Goal: Task Accomplishment & Management: Use online tool/utility

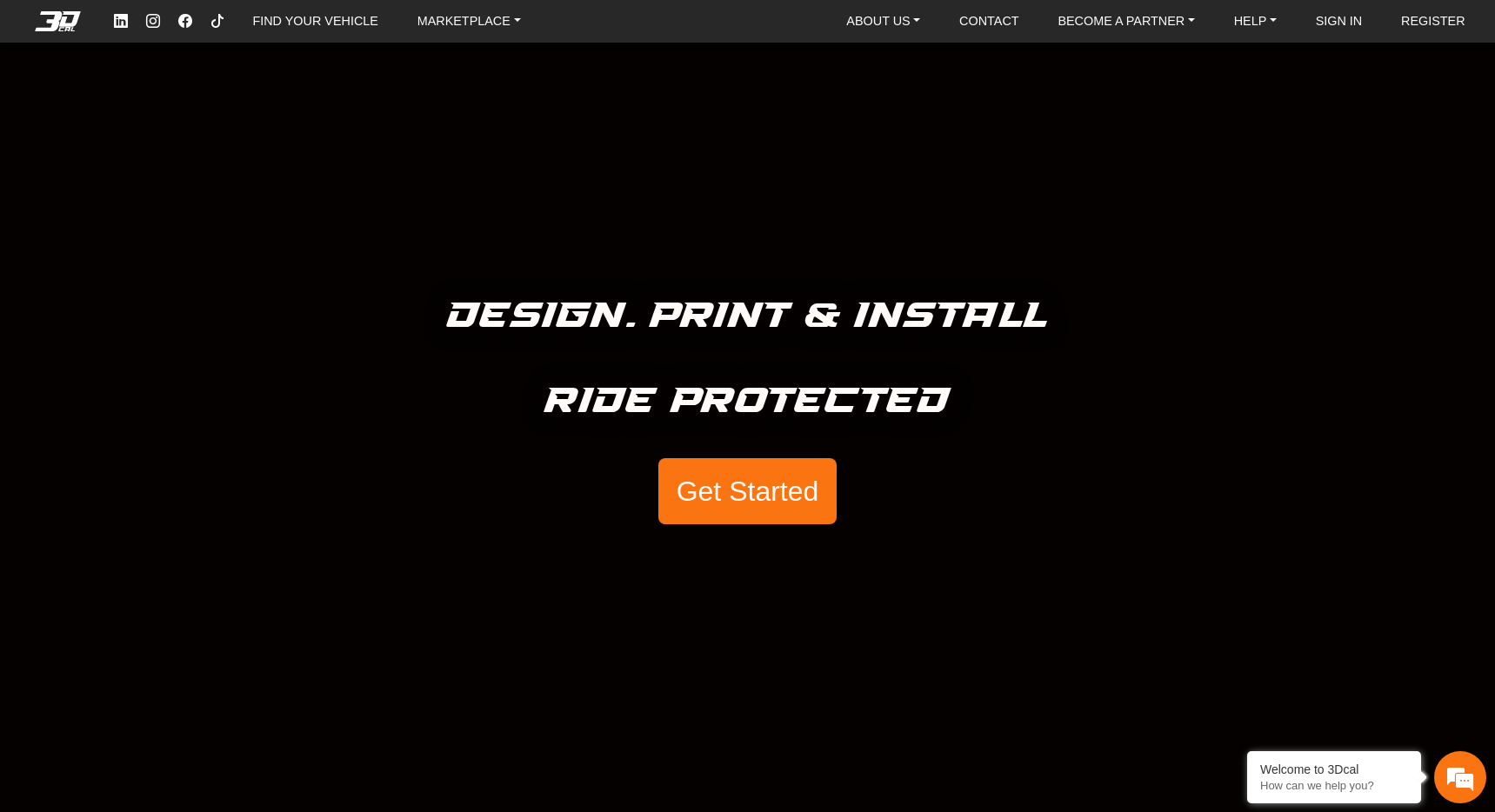
click at [685, 479] on button "Get Started" at bounding box center [747, 491] width 177 height 66
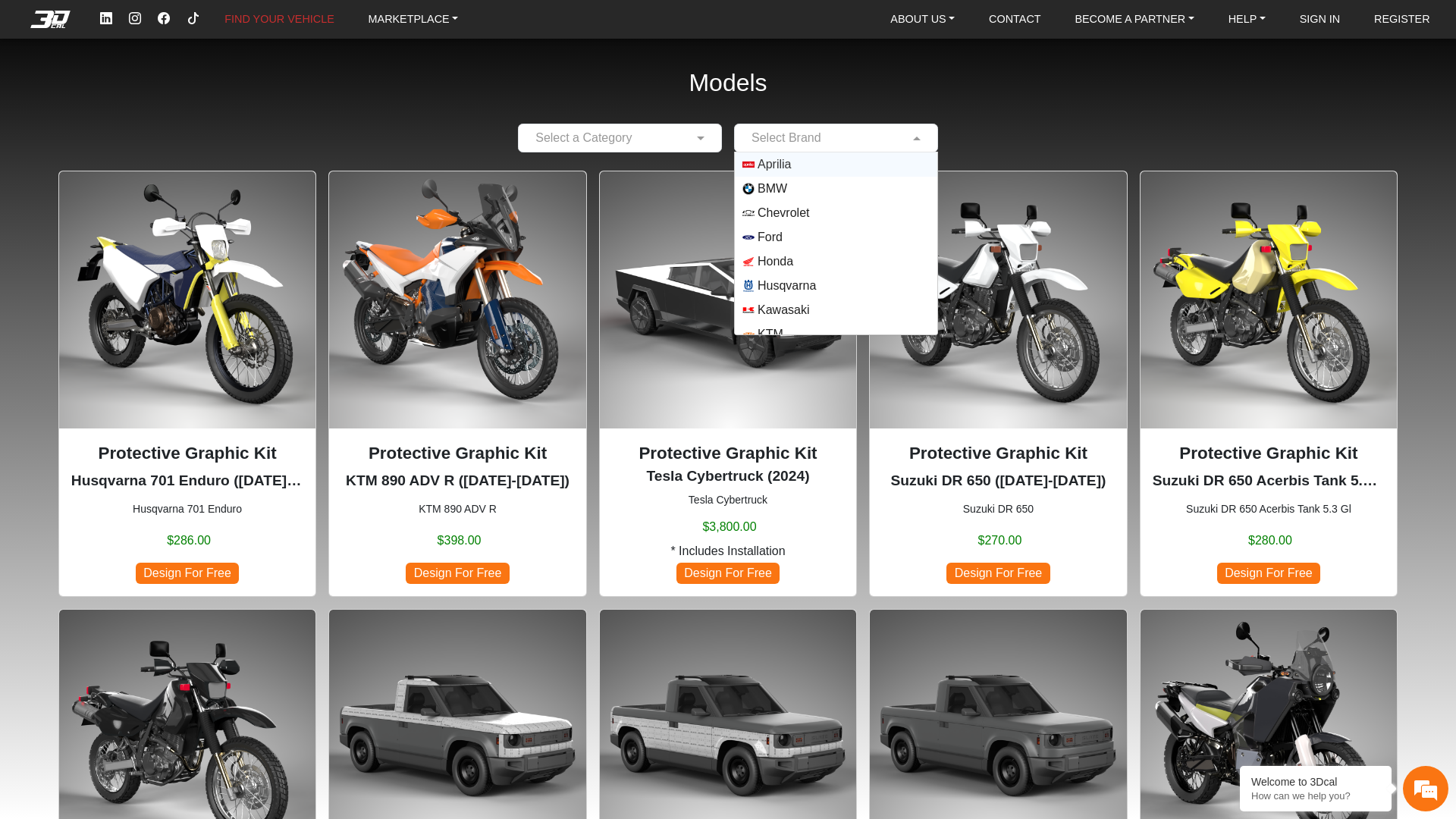
click at [806, 146] on div "Select Brand" at bounding box center [786, 138] width 70 height 19
click at [771, 317] on span "Yamaha" at bounding box center [779, 323] width 44 height 19
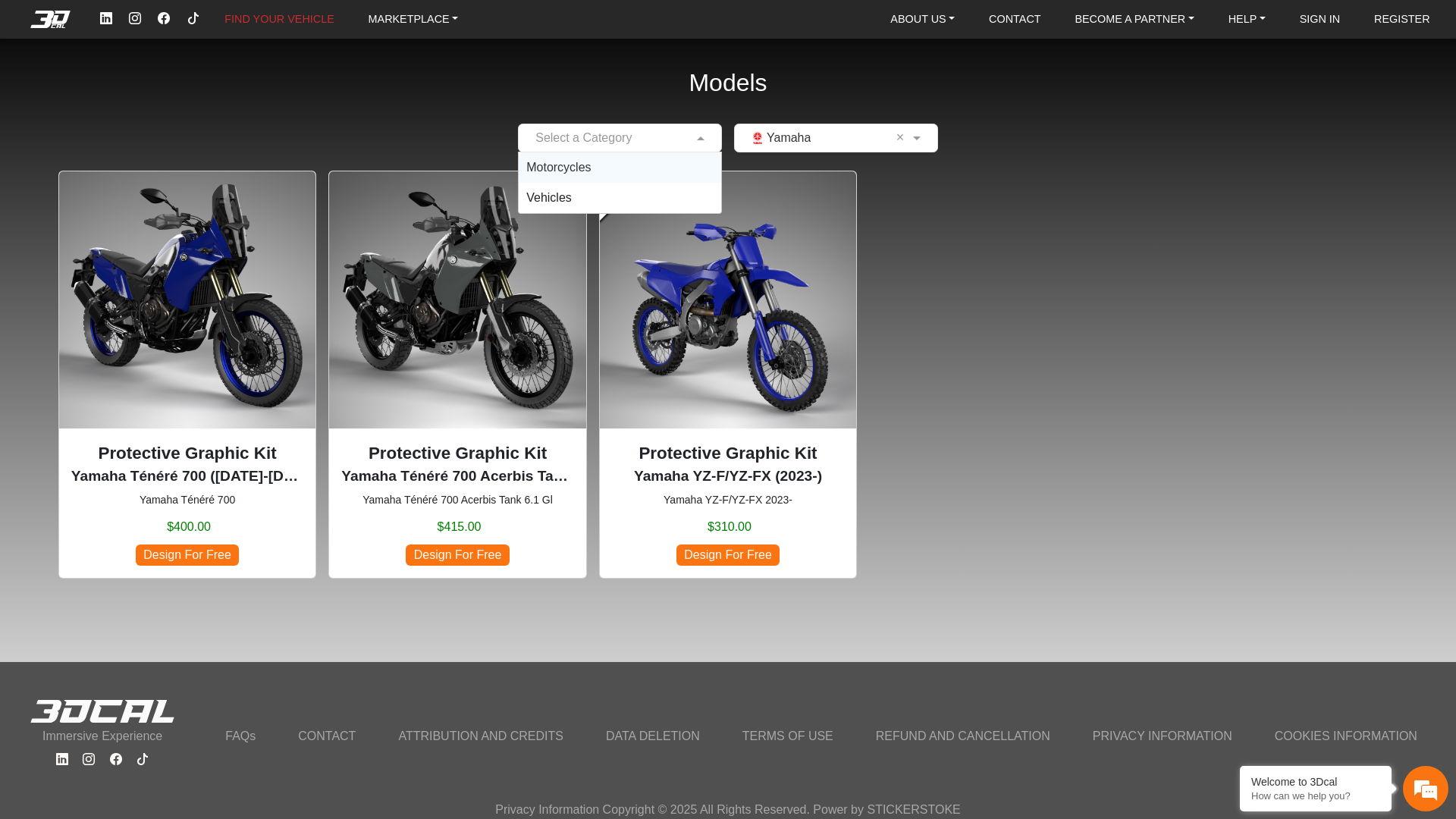
click at [683, 139] on div at bounding box center [620, 138] width 203 height 19
click at [632, 187] on div "Vehicles" at bounding box center [620, 198] width 203 height 30
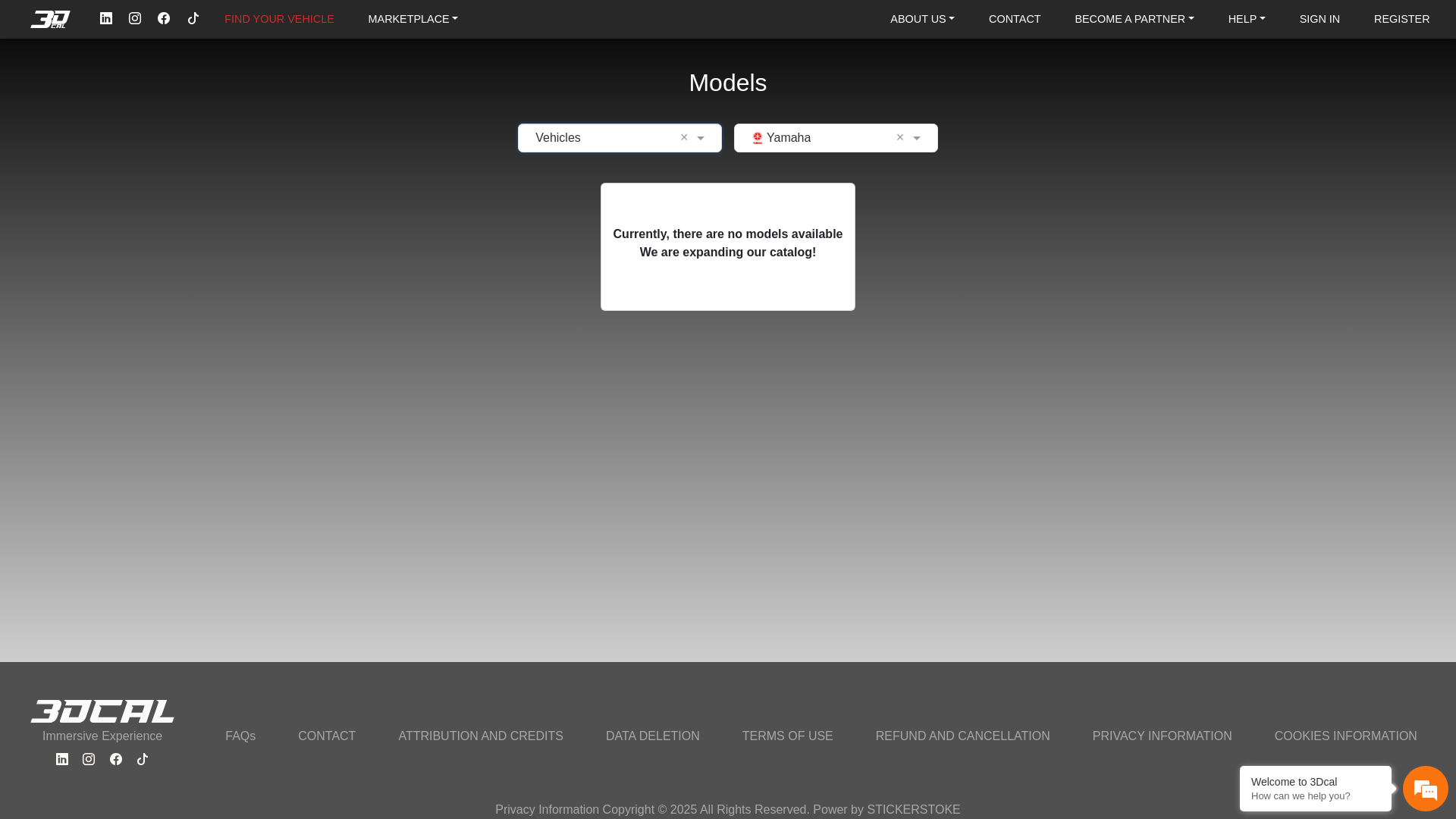
click at [640, 153] on div "Models × Vehicles × × Yamaha × Currently, there are no models available We are …" at bounding box center [728, 167] width 1456 height 335
click at [640, 140] on input "text" at bounding box center [604, 138] width 157 height 19
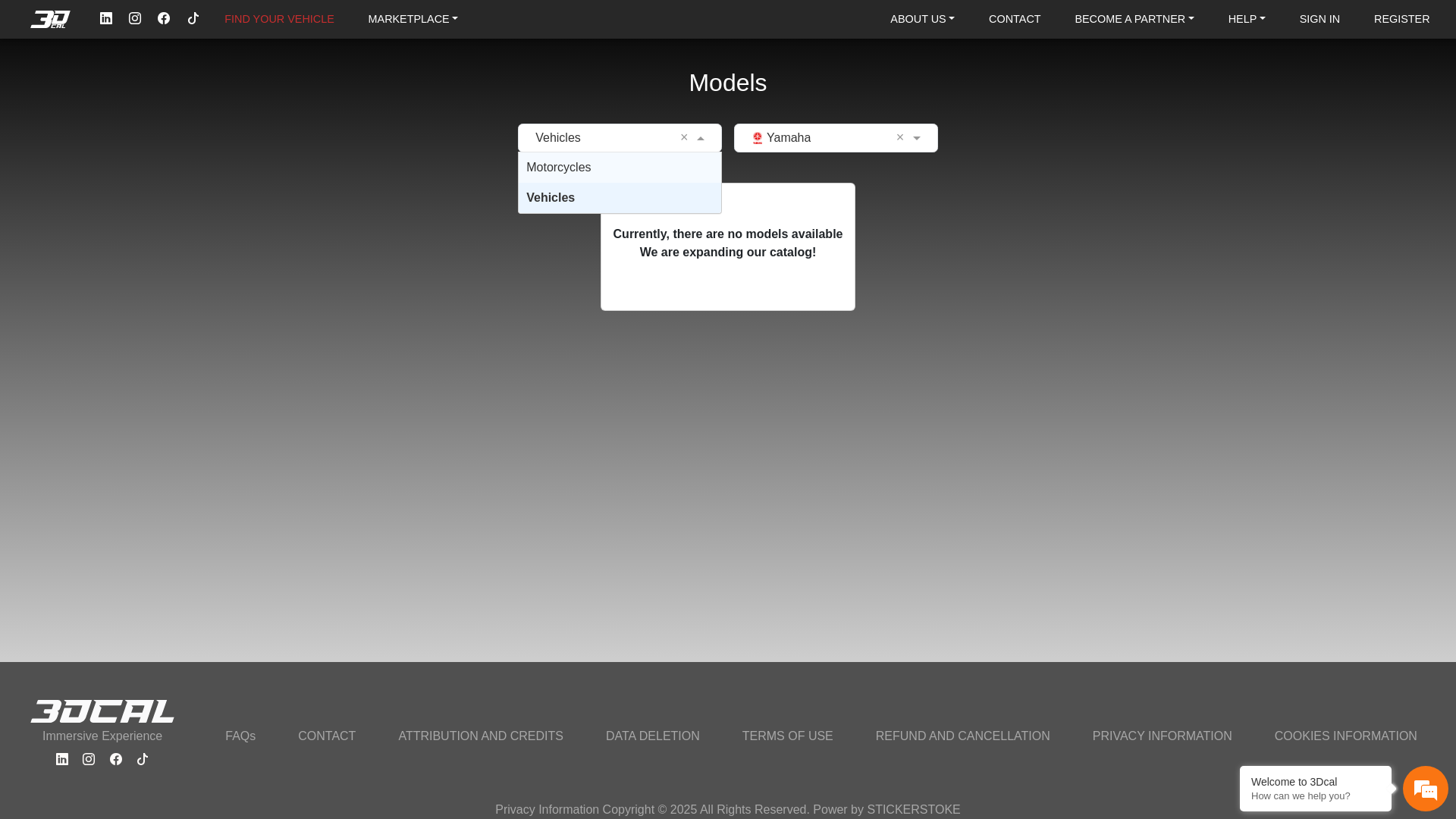
click at [624, 164] on div "Motorcycles" at bounding box center [620, 168] width 203 height 30
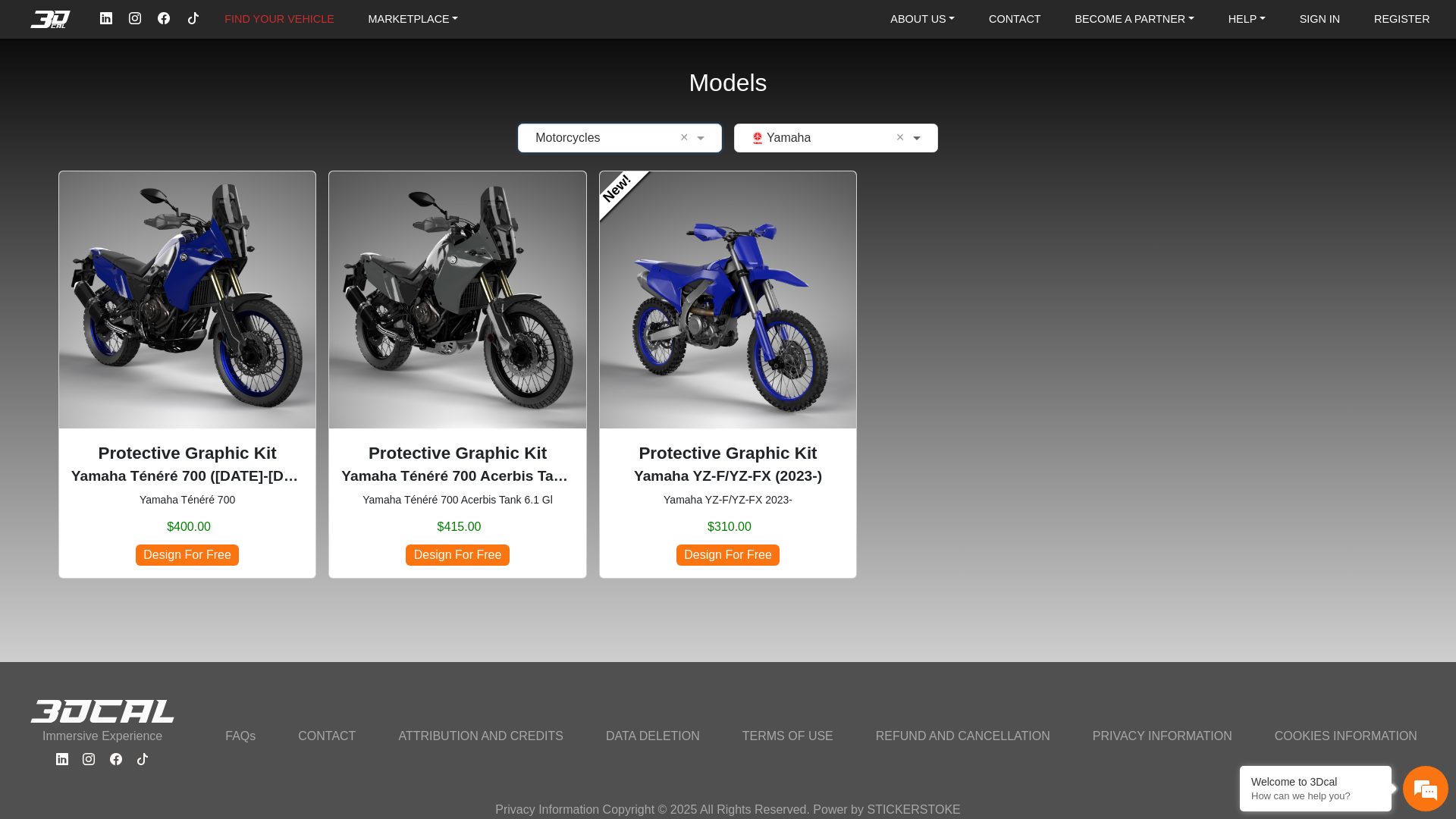
click at [911, 138] on span at bounding box center [918, 138] width 19 height 19
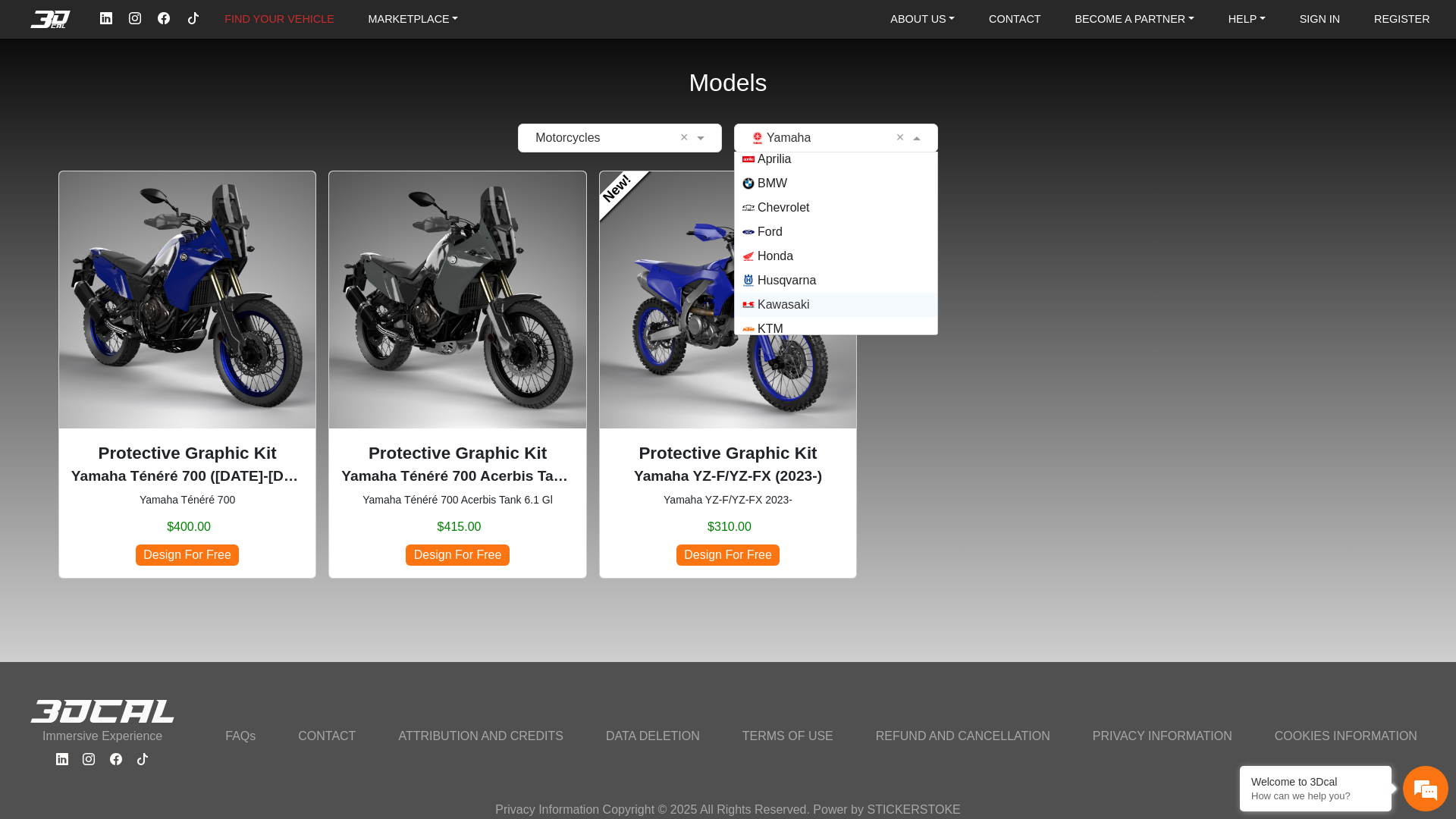
scroll to position [0, 0]
click at [815, 168] on span "Aprilia" at bounding box center [836, 165] width 187 height 12
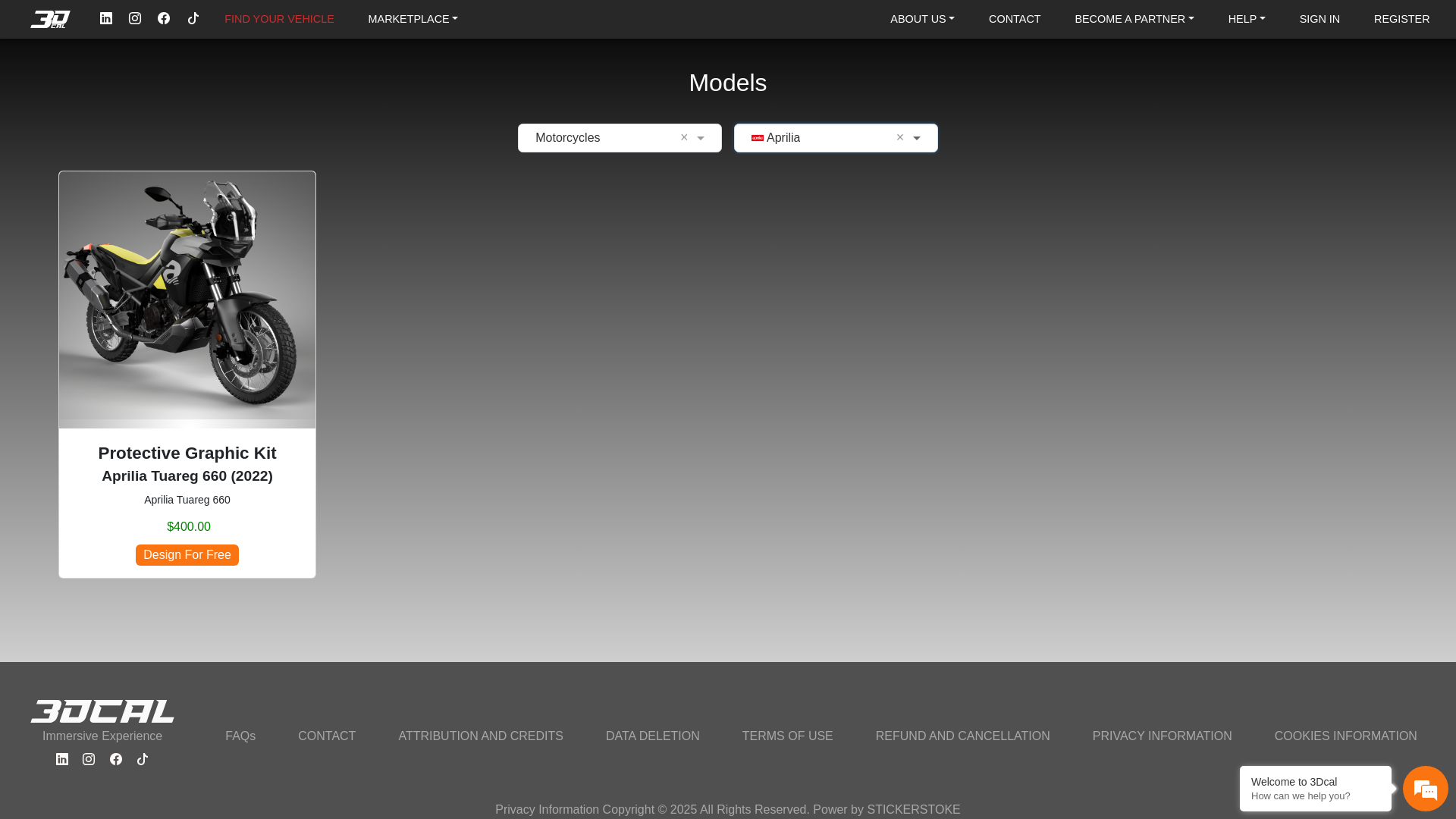
click at [909, 140] on span at bounding box center [918, 138] width 19 height 19
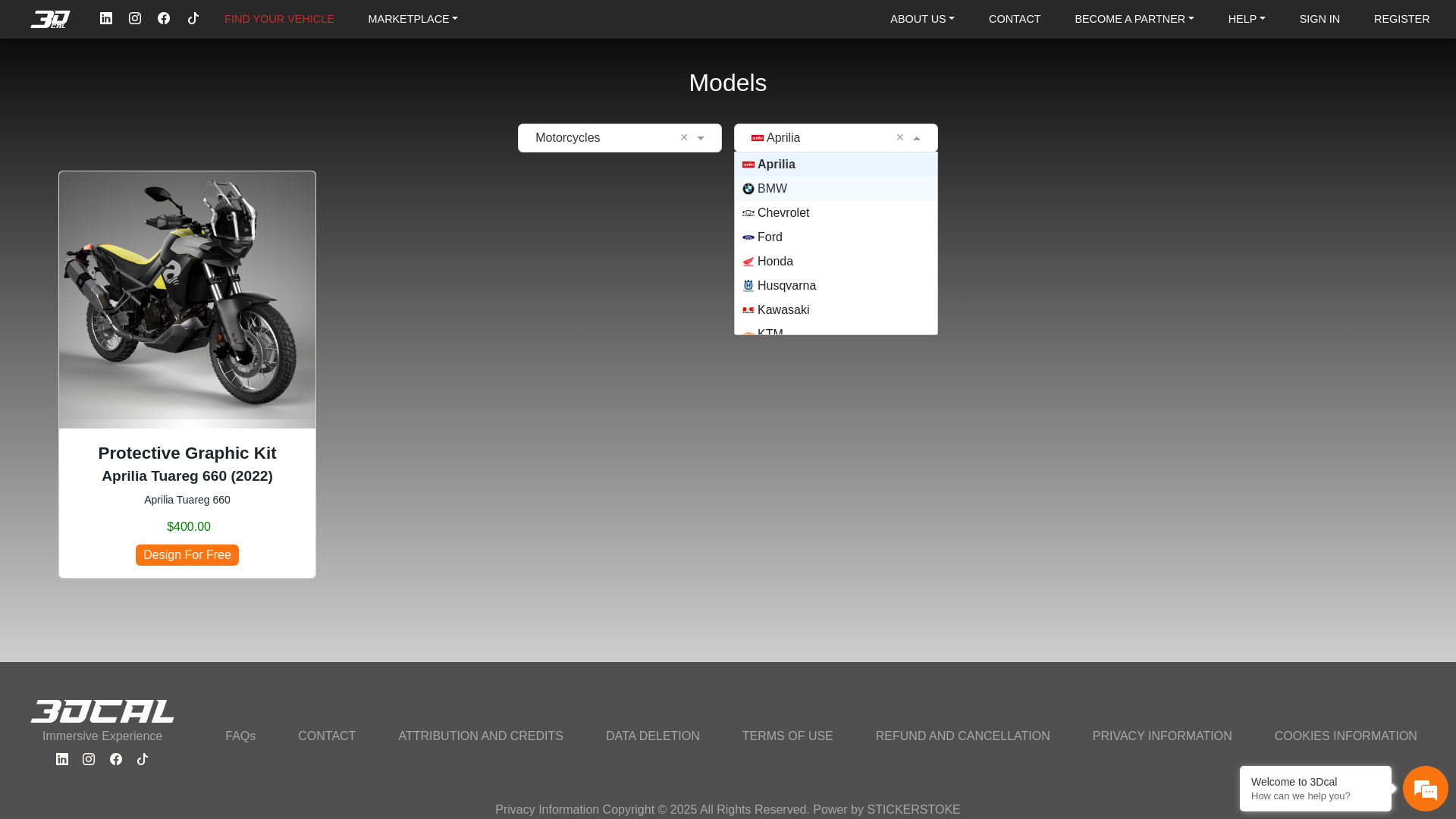
click at [892, 177] on div "BMW" at bounding box center [836, 188] width 203 height 24
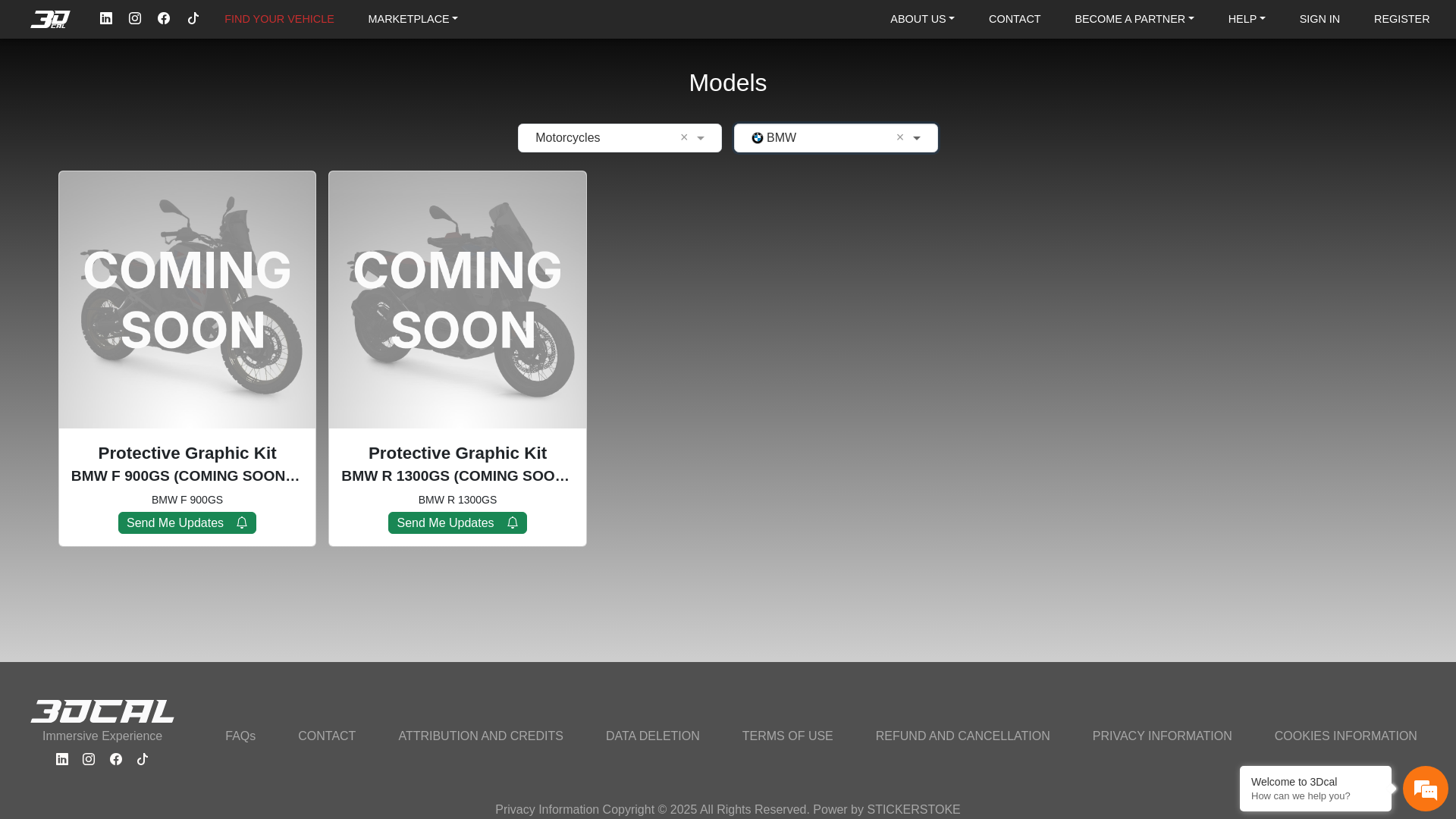
click at [913, 143] on span at bounding box center [918, 138] width 19 height 19
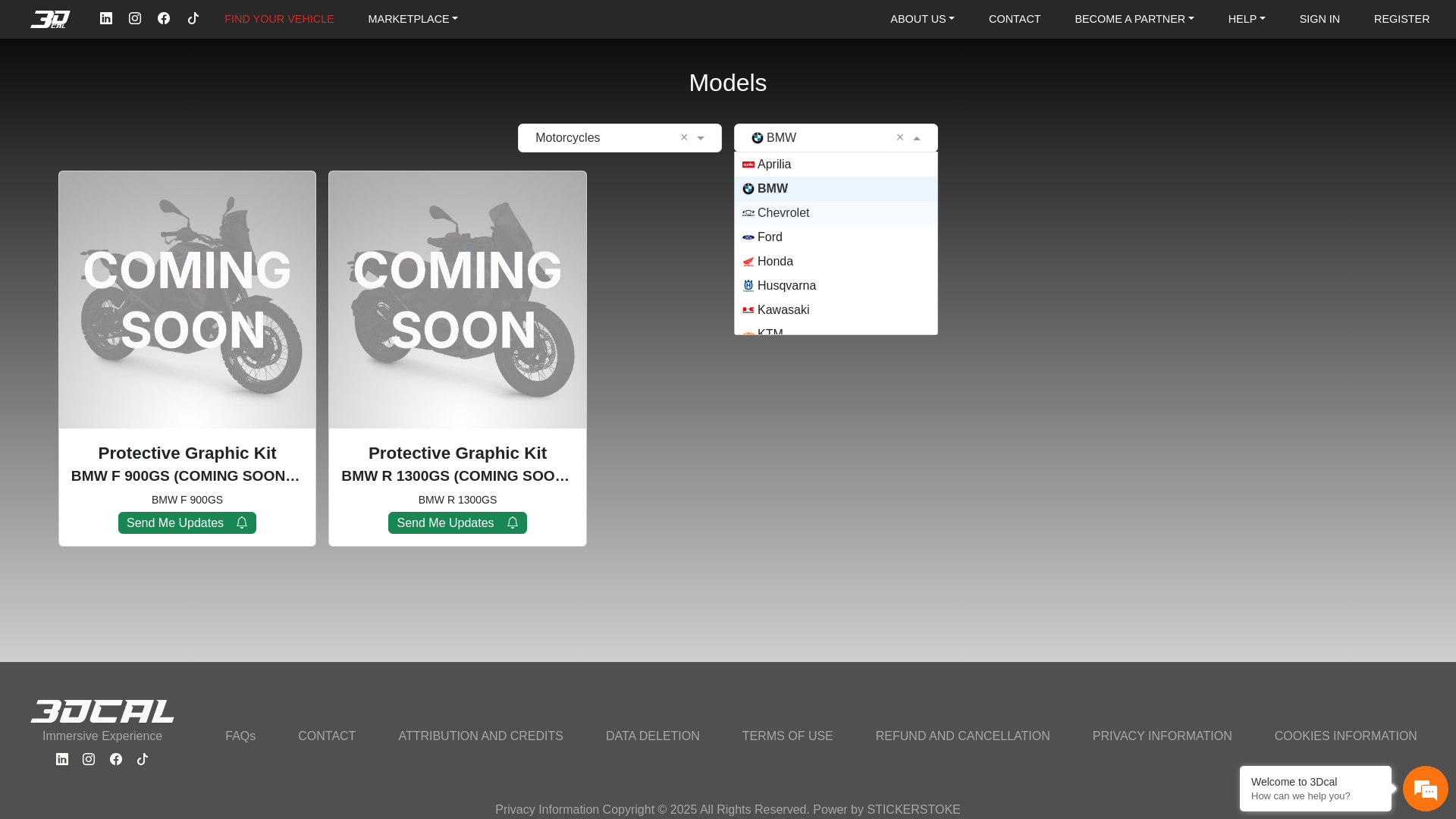
click at [885, 206] on div "Chevrolet" at bounding box center [836, 213] width 203 height 24
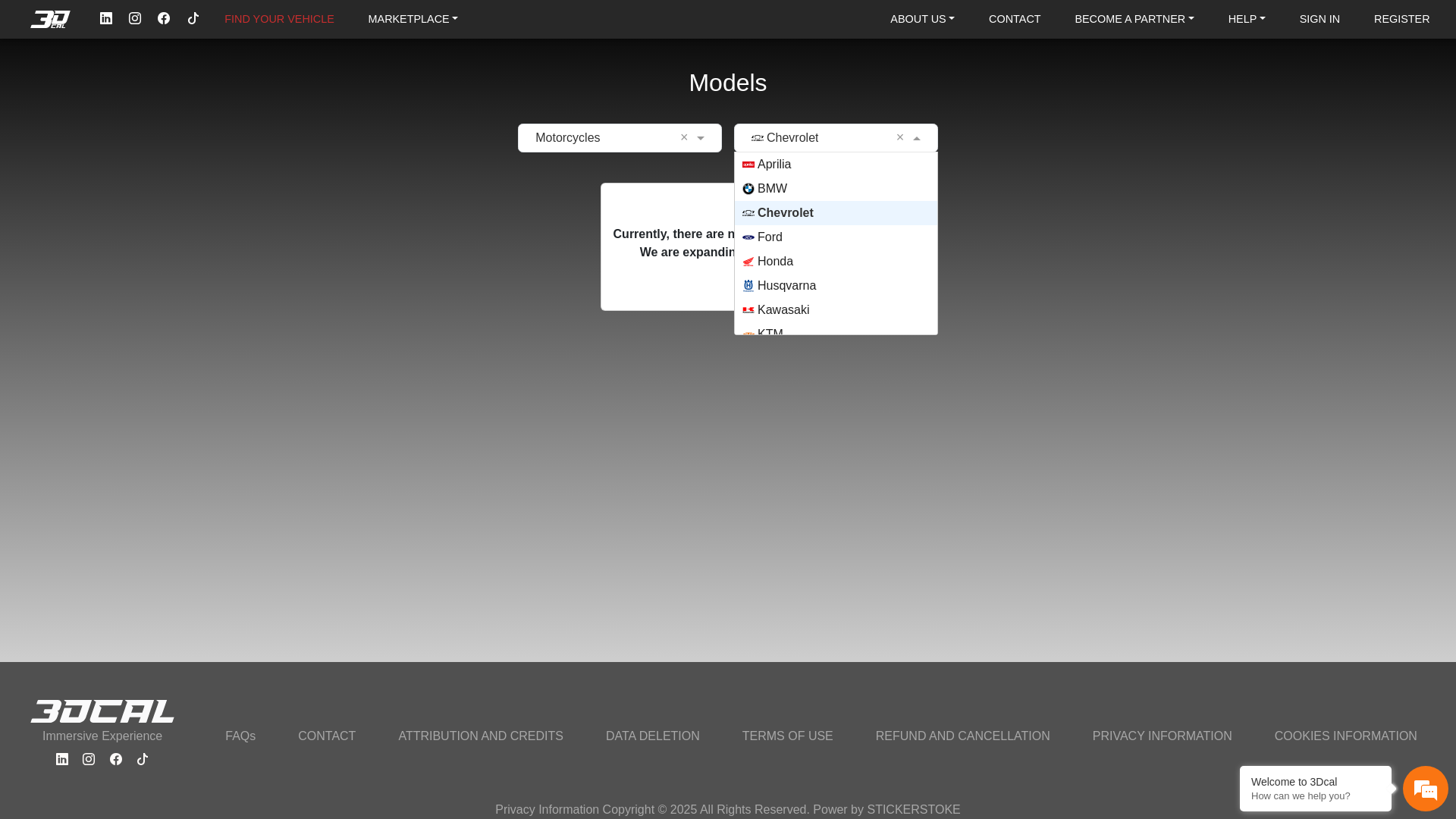
click at [918, 142] on span at bounding box center [918, 138] width 19 height 19
click at [857, 241] on span "Ford" at bounding box center [836, 237] width 187 height 12
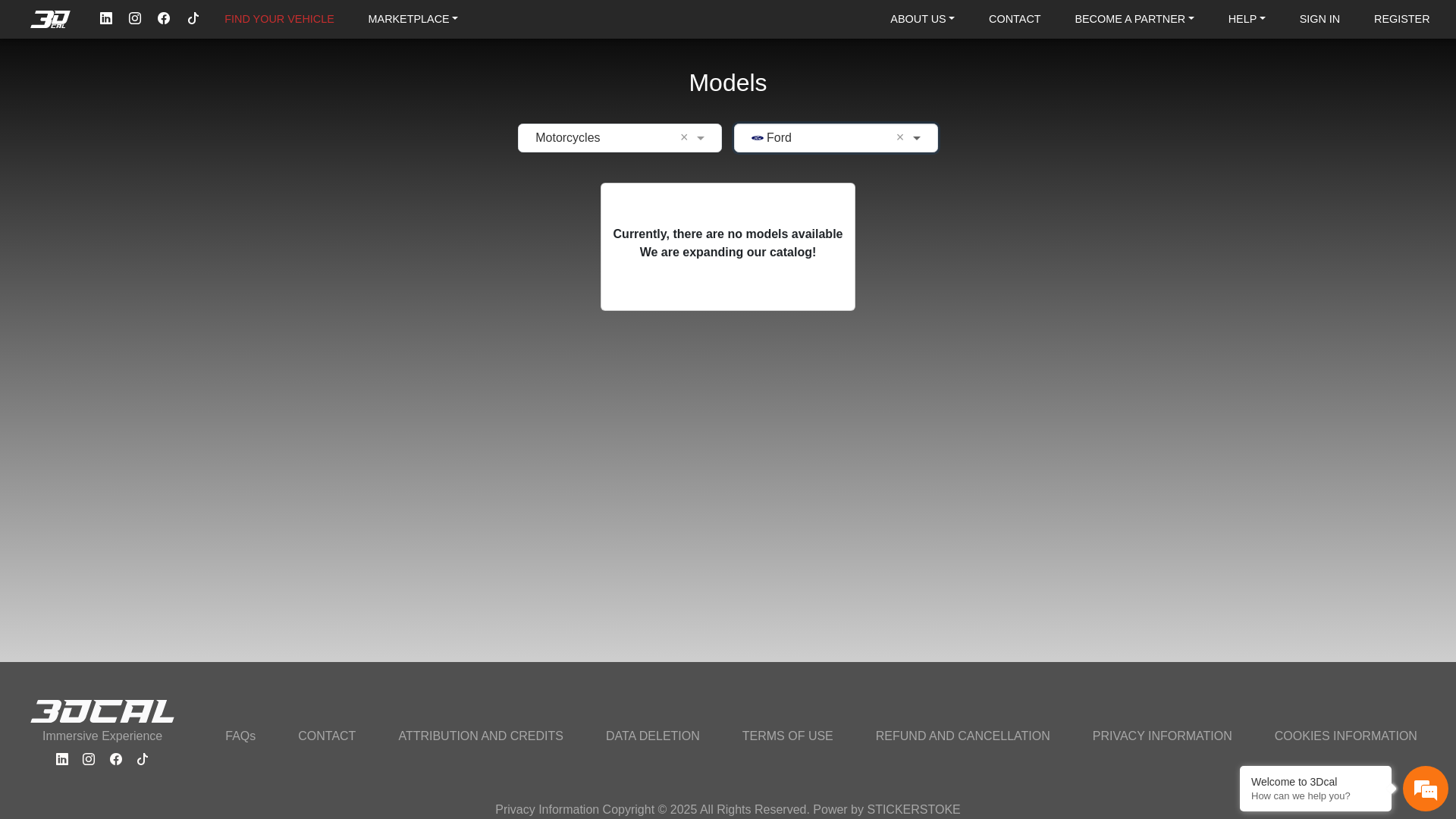
click at [918, 133] on span at bounding box center [918, 138] width 19 height 19
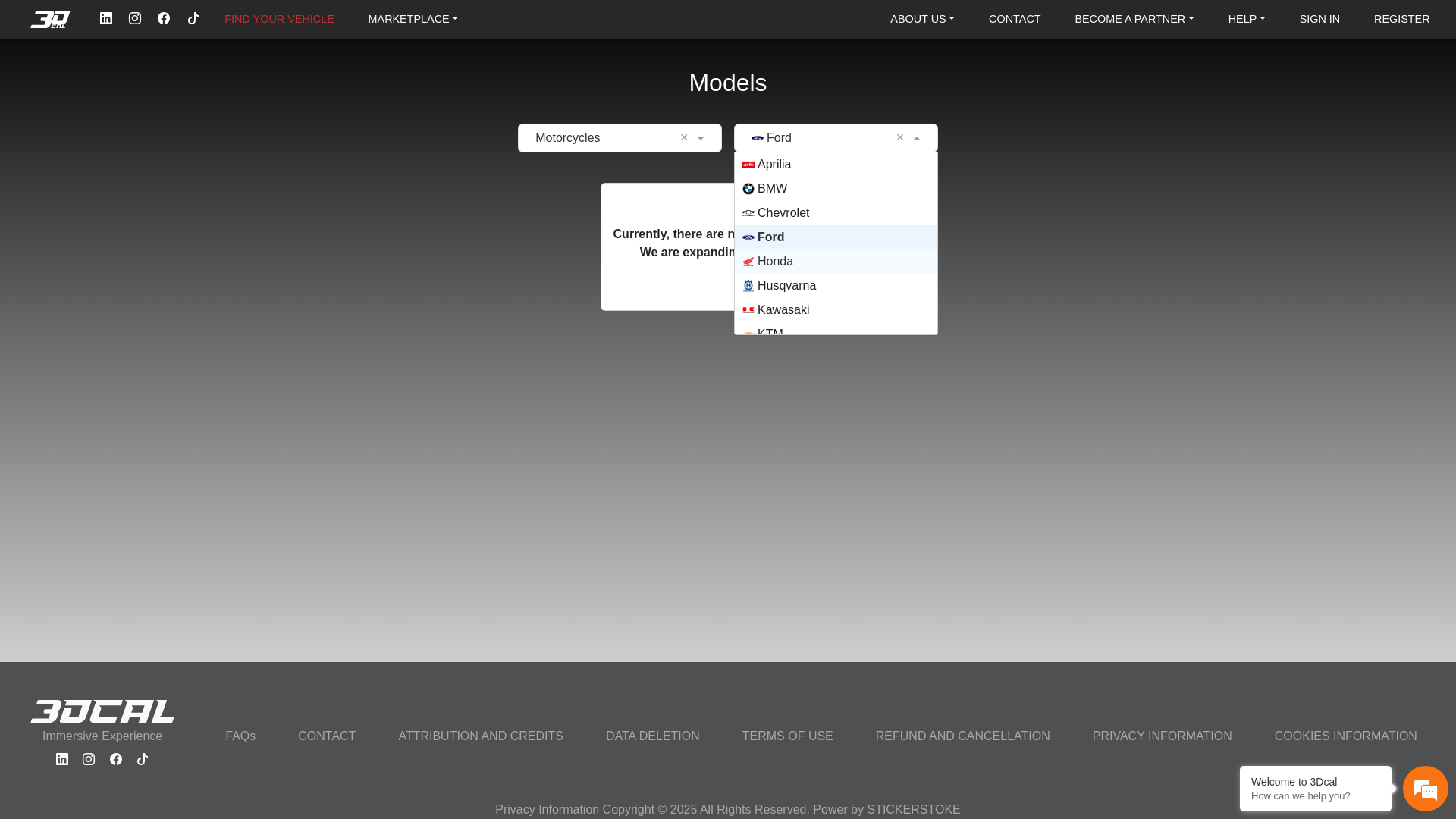
click at [833, 258] on span "Honda" at bounding box center [836, 262] width 187 height 12
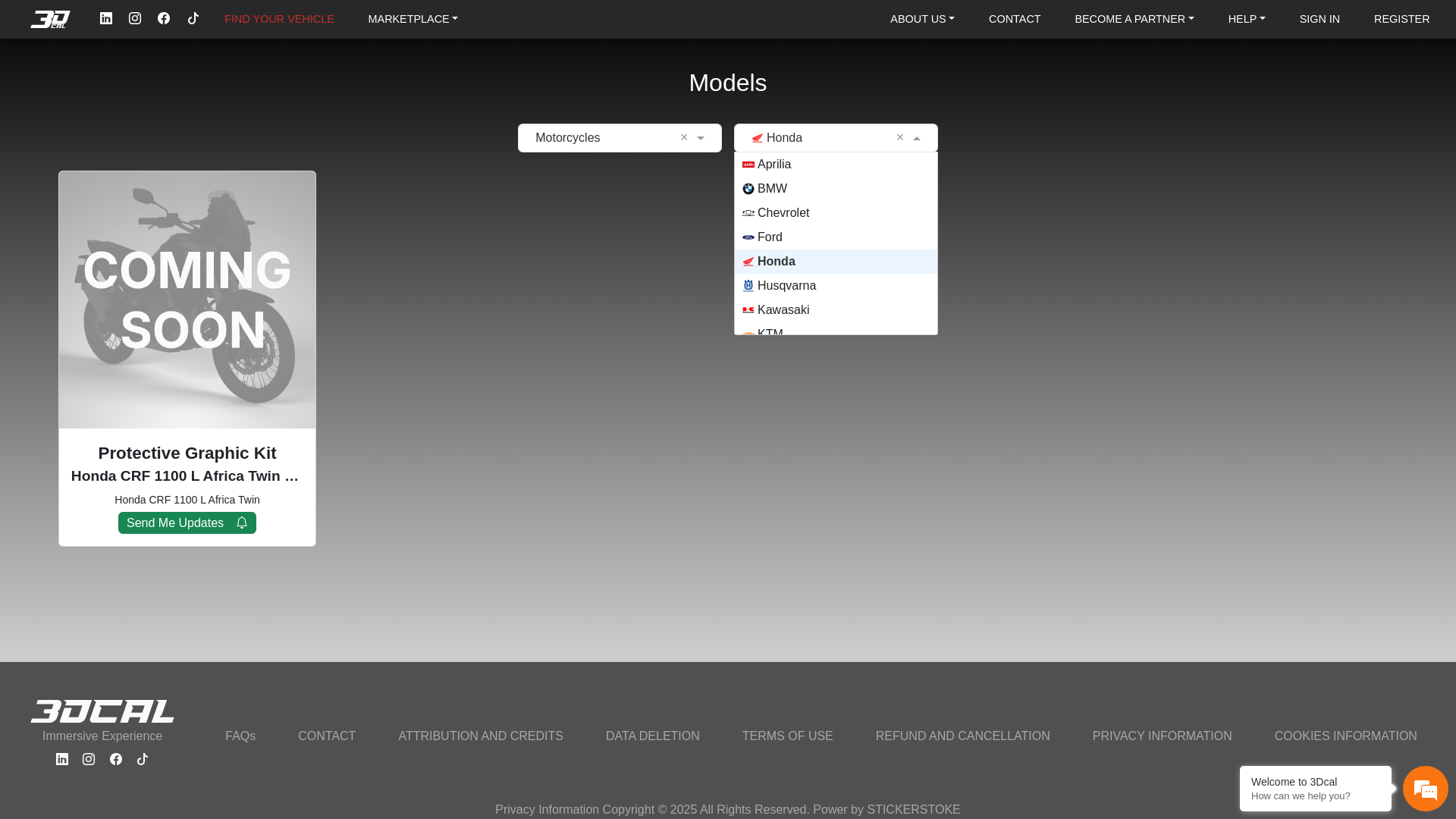
click at [913, 136] on span at bounding box center [918, 138] width 19 height 19
click at [808, 285] on span "Husqvarna" at bounding box center [786, 286] width 58 height 19
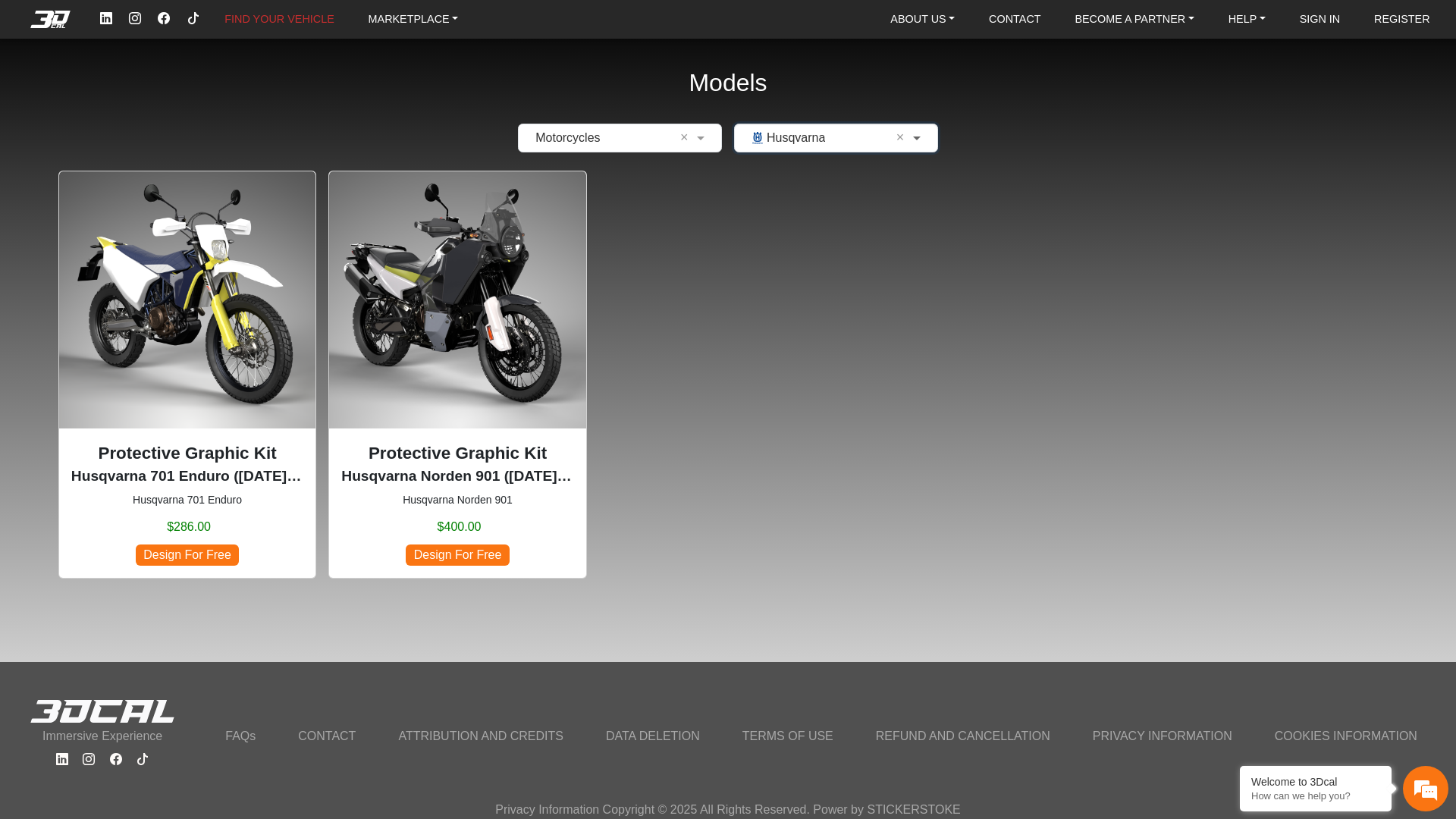
click at [912, 144] on span at bounding box center [918, 138] width 19 height 19
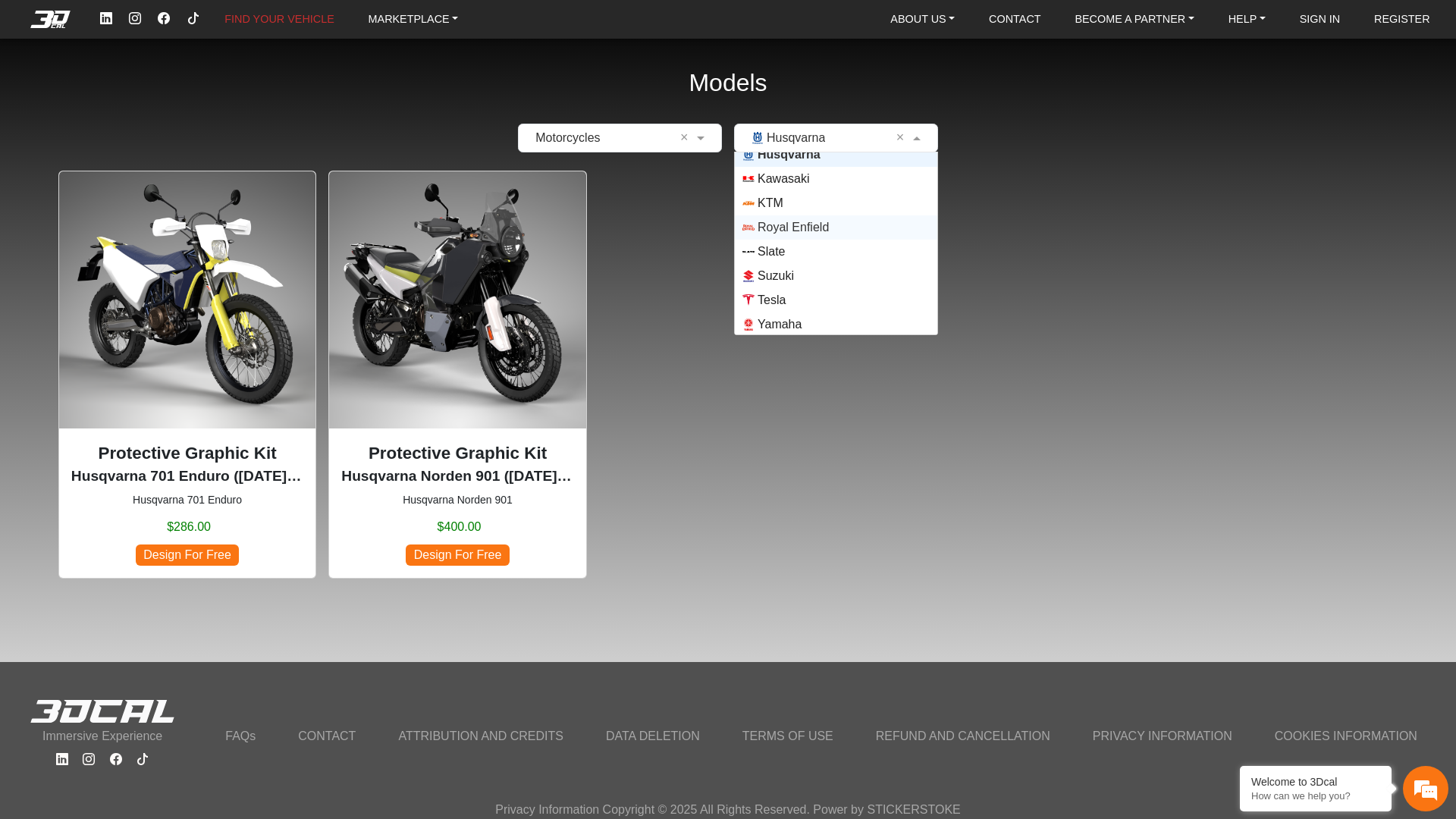
scroll to position [133, 0]
click at [793, 181] on span "Kawasaki" at bounding box center [782, 177] width 51 height 19
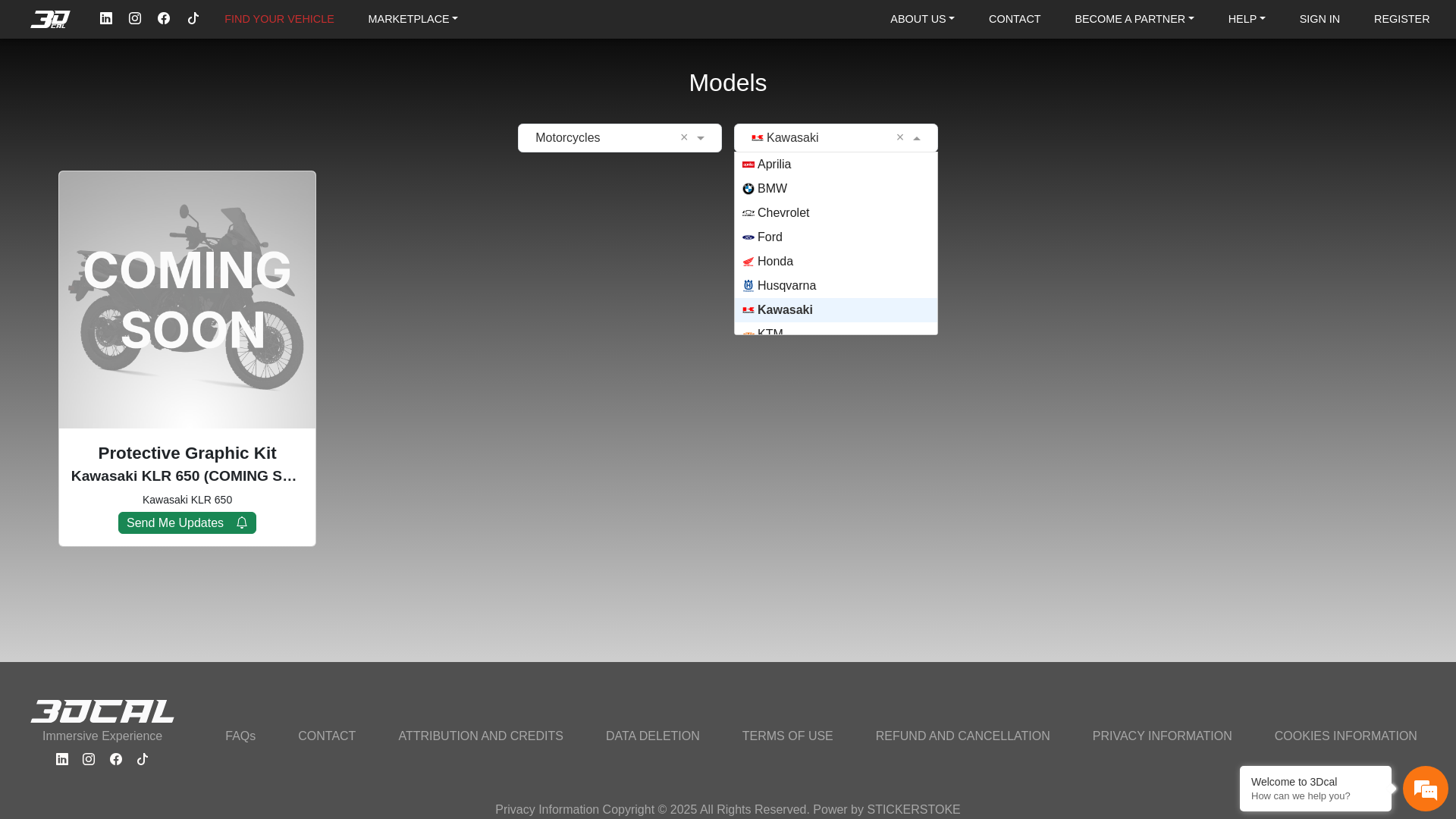
click at [910, 134] on span at bounding box center [918, 138] width 19 height 19
click at [771, 205] on span "KTM" at bounding box center [770, 201] width 26 height 19
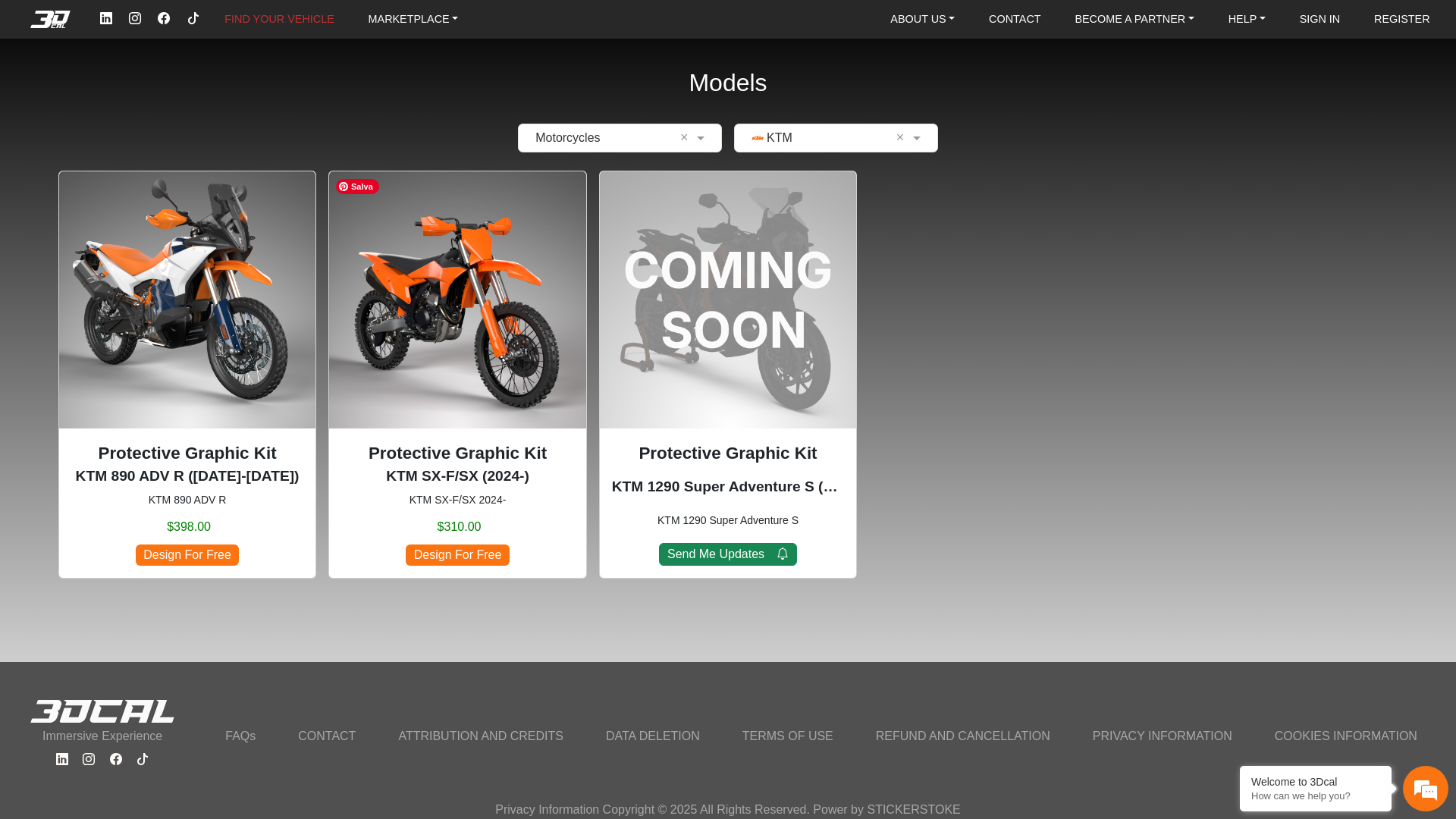
click at [491, 345] on img at bounding box center [457, 300] width 257 height 257
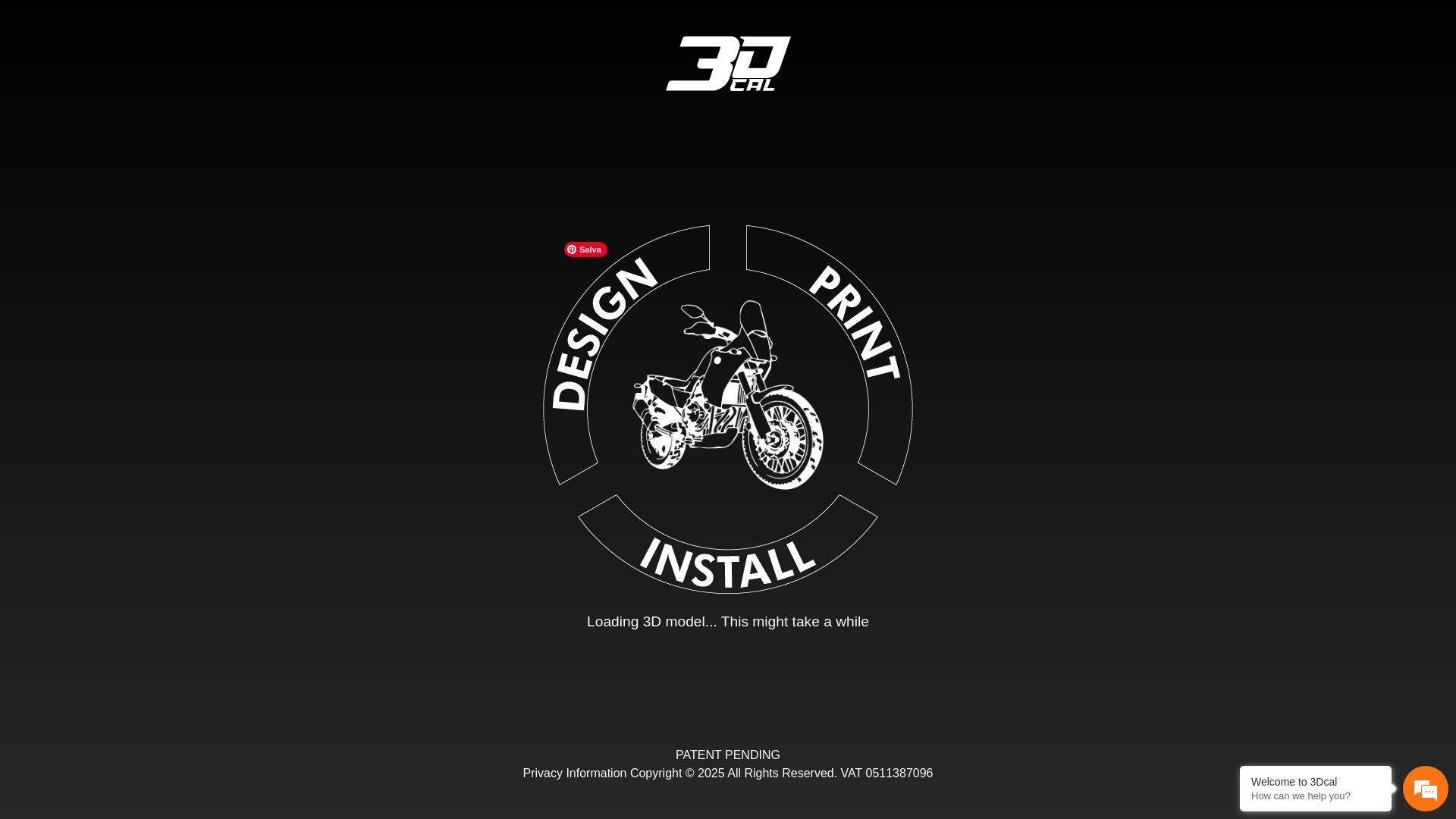
type input "*"
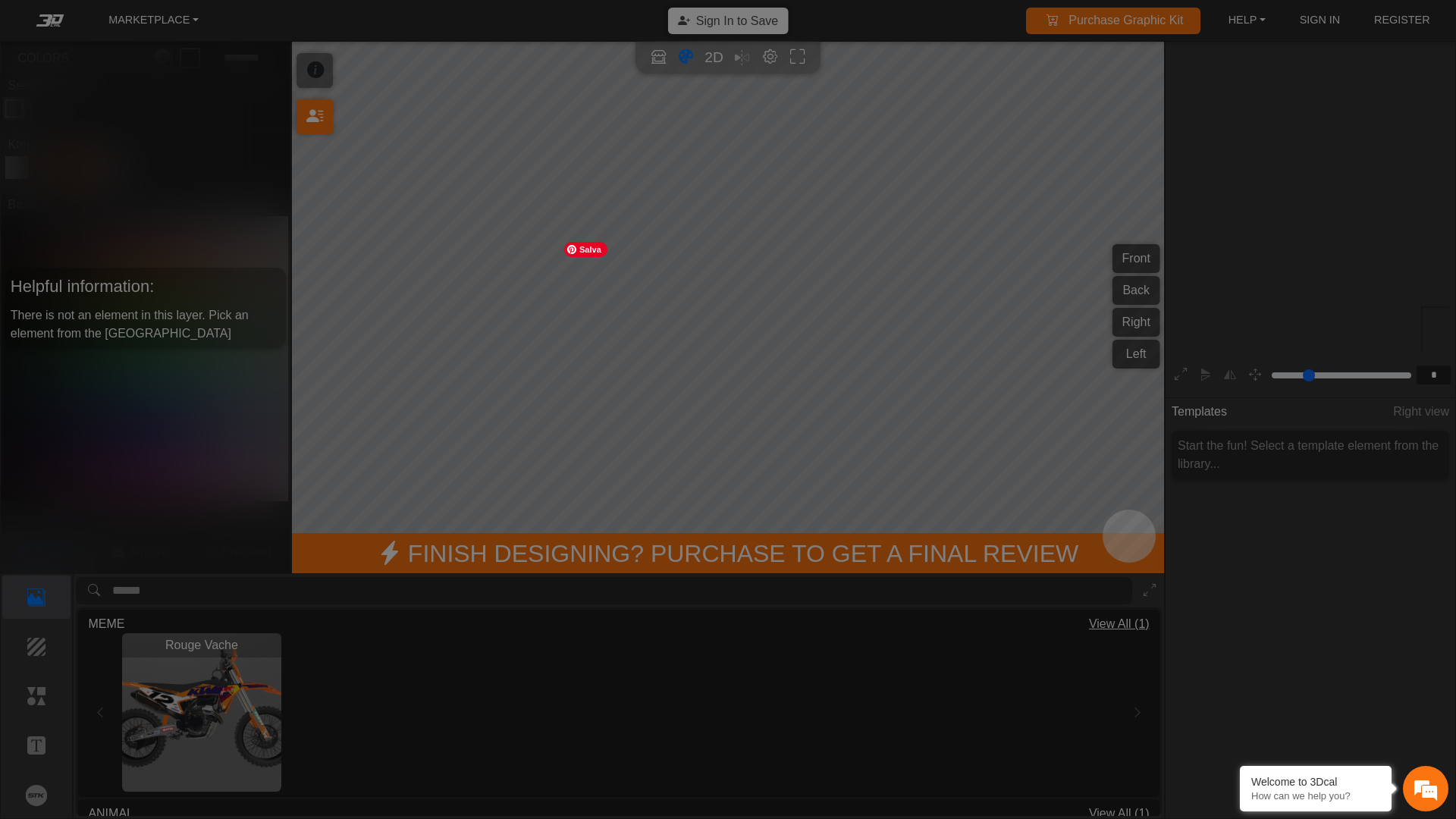
scroll to position [225, 234]
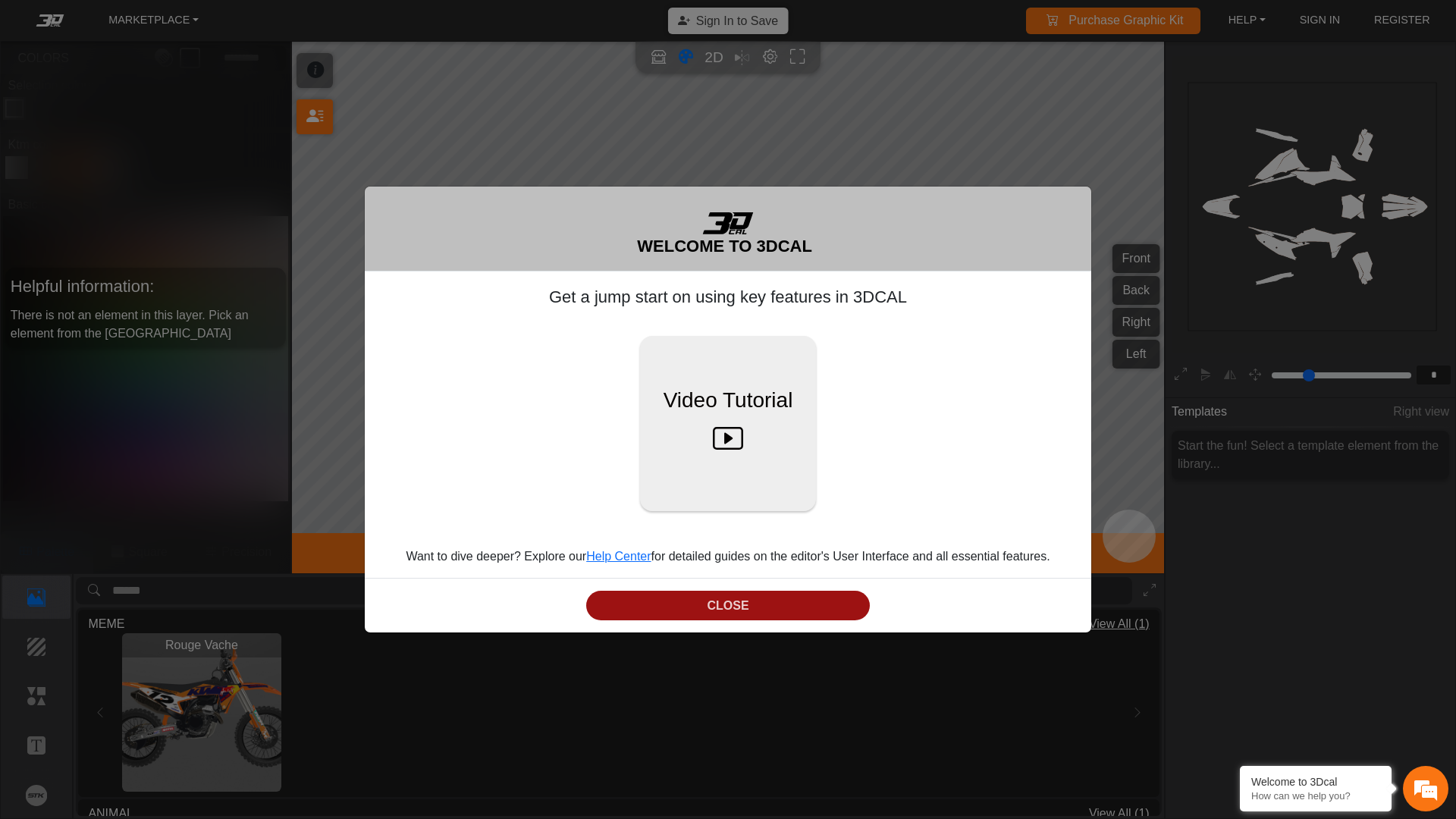
click at [628, 593] on button "CLOSE" at bounding box center [728, 605] width 284 height 30
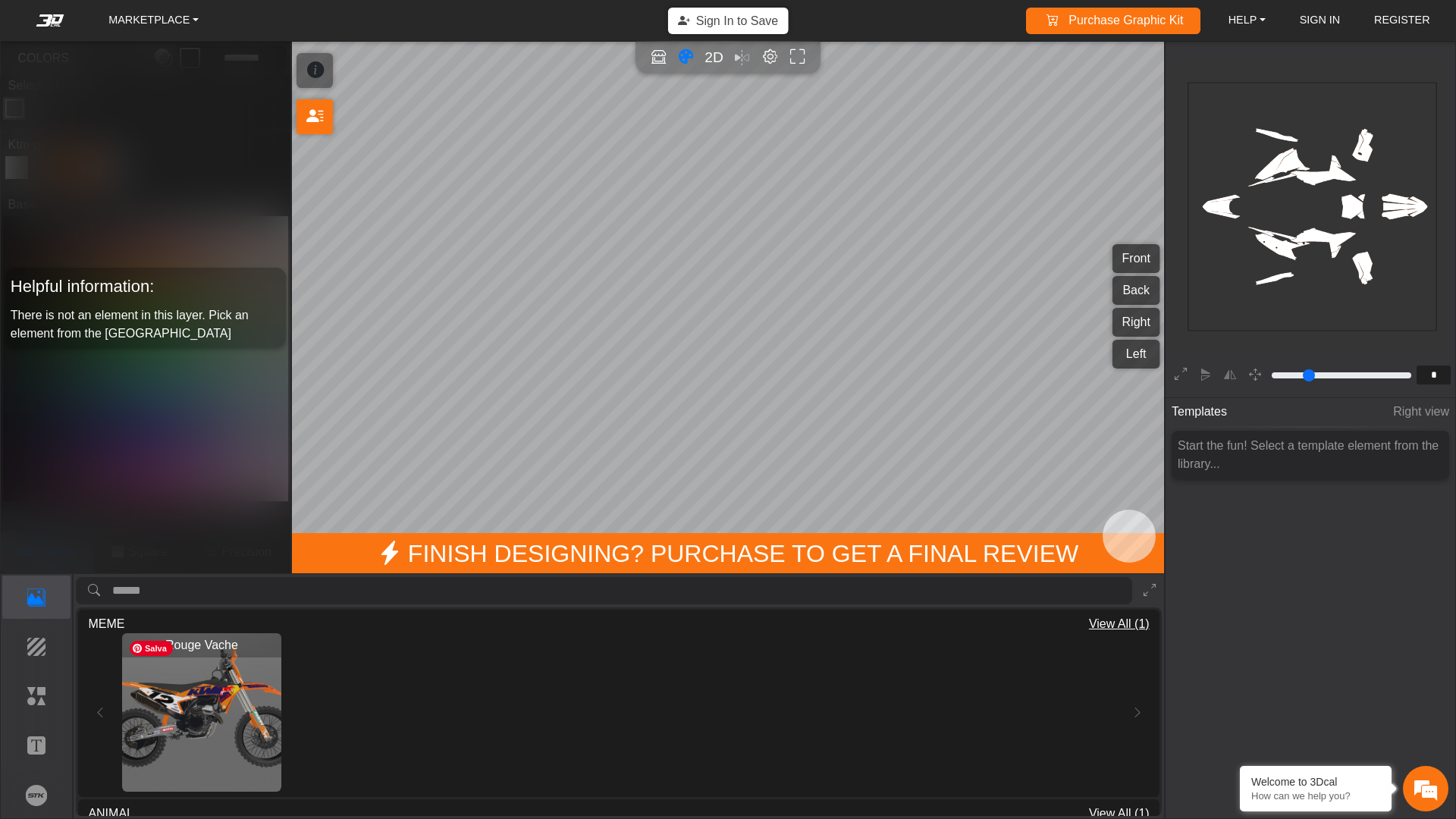
click at [213, 674] on img "View Rouge Vache" at bounding box center [202, 713] width 160 height 160
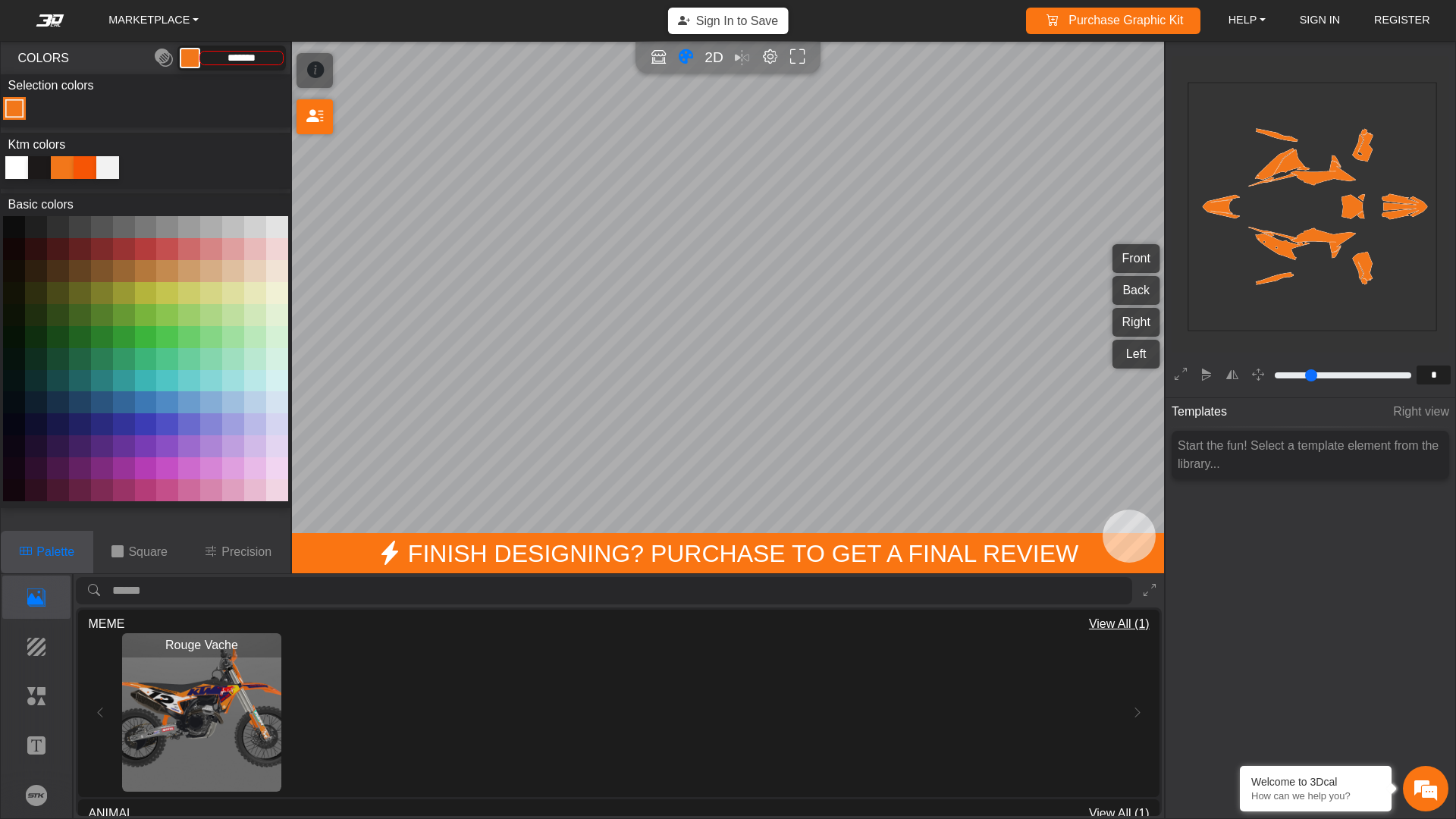
click at [3, 112] on div "Color Toggle" at bounding box center [145, 110] width 290 height 25
click at [22, 230] on button at bounding box center [14, 227] width 22 height 22
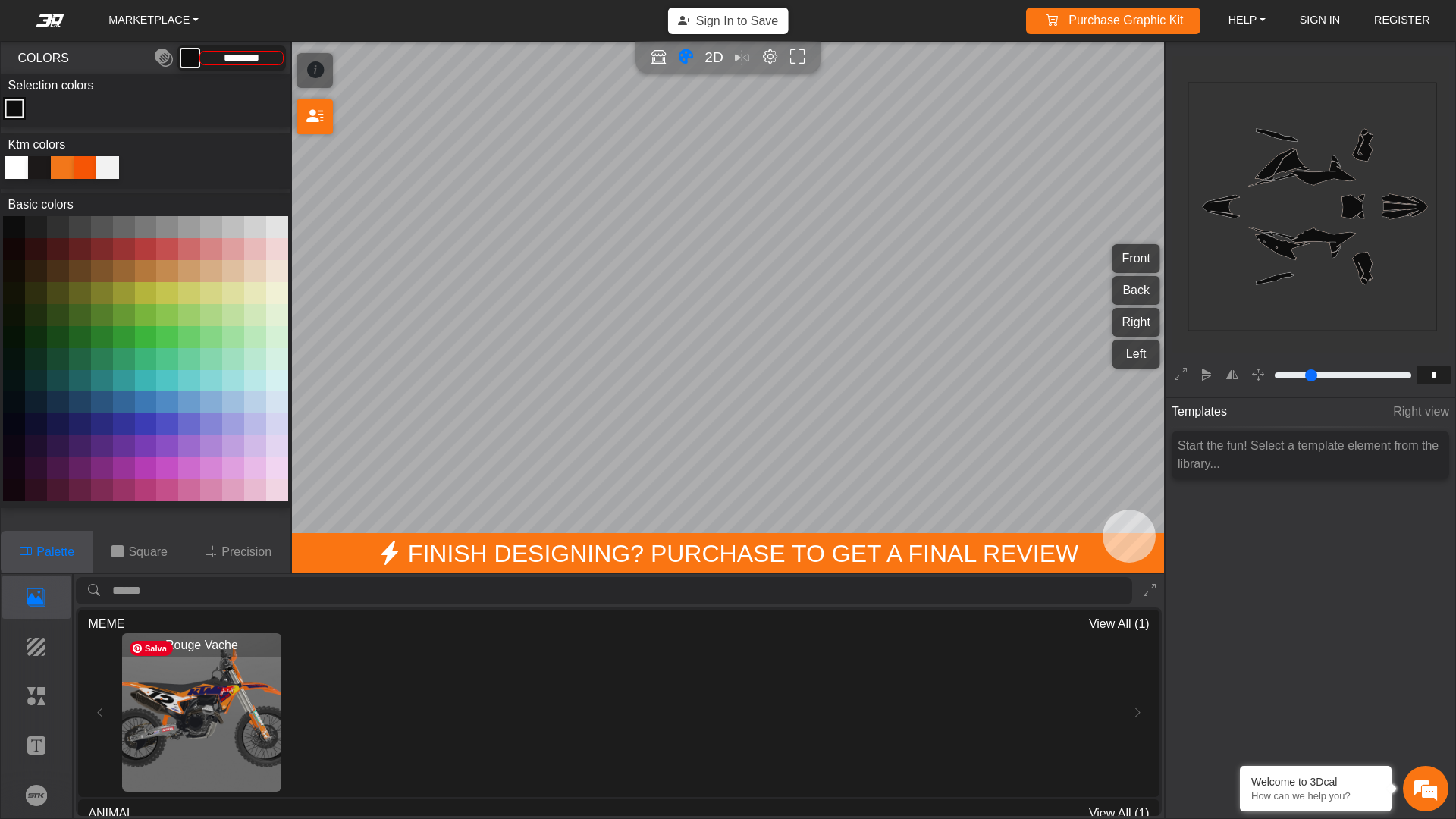
click at [169, 702] on img "View Rouge Vache" at bounding box center [202, 713] width 160 height 160
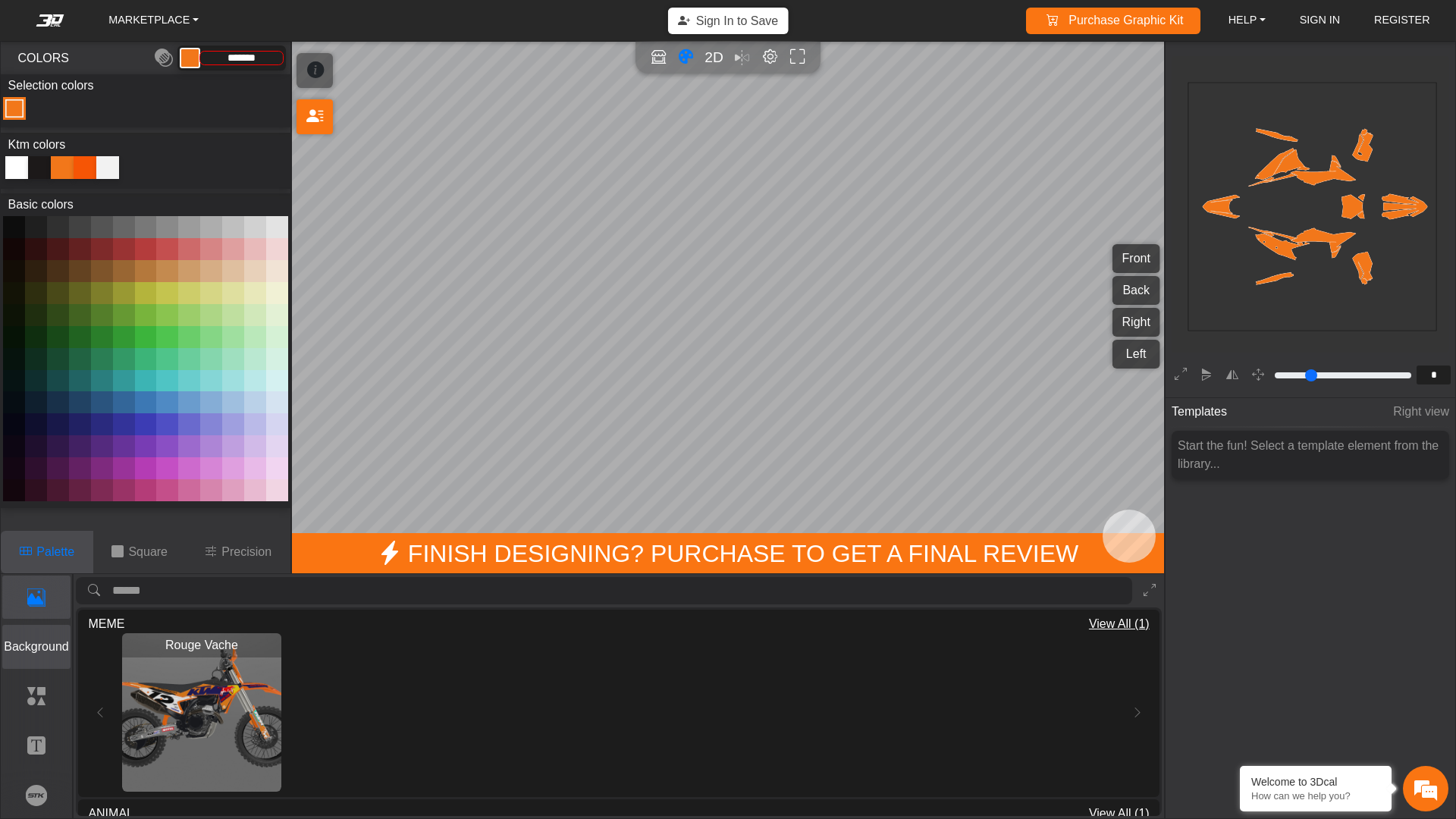
click at [38, 661] on button "Background" at bounding box center [37, 646] width 69 height 43
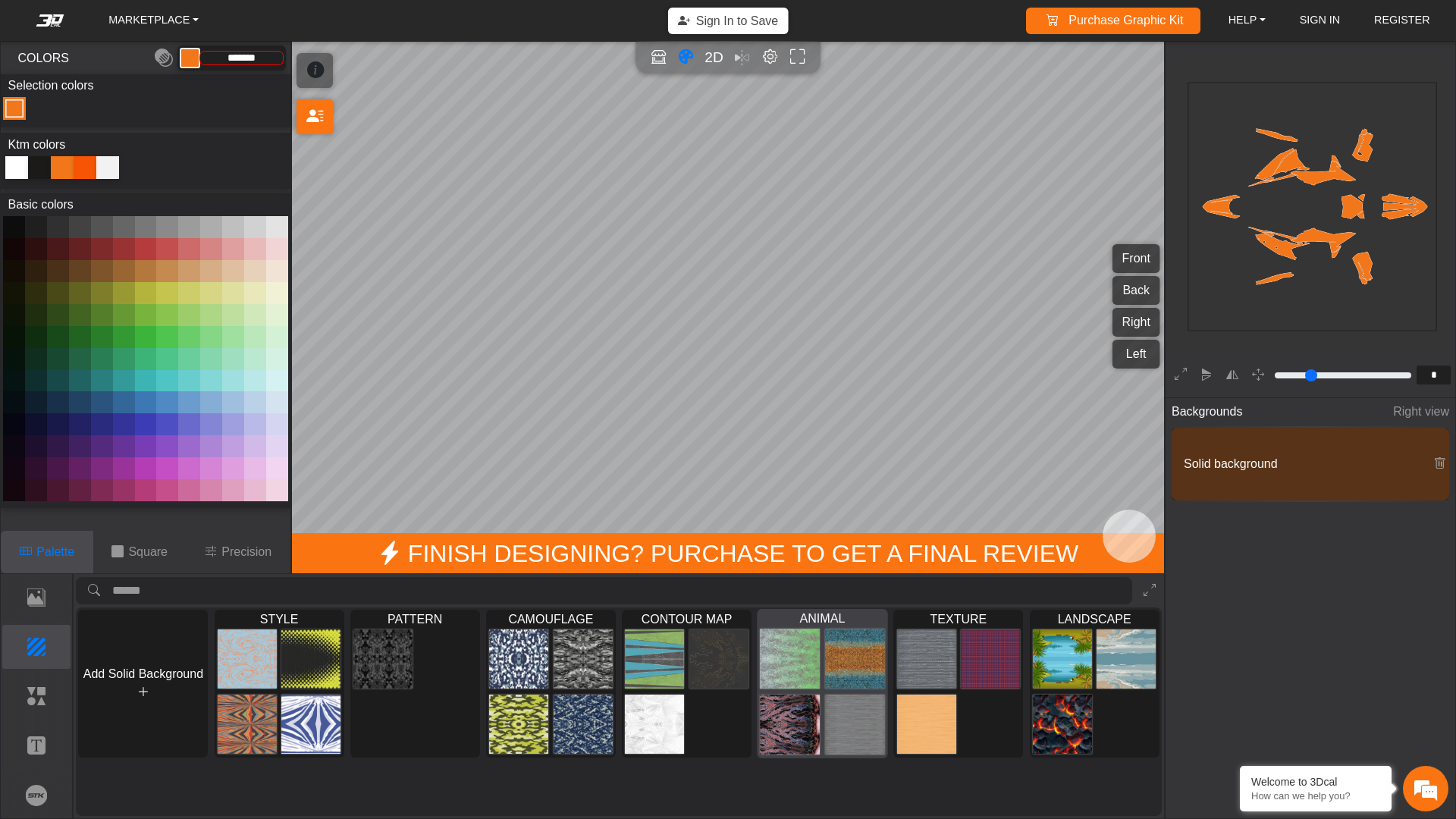
click at [856, 708] on img at bounding box center [854, 724] width 60 height 61
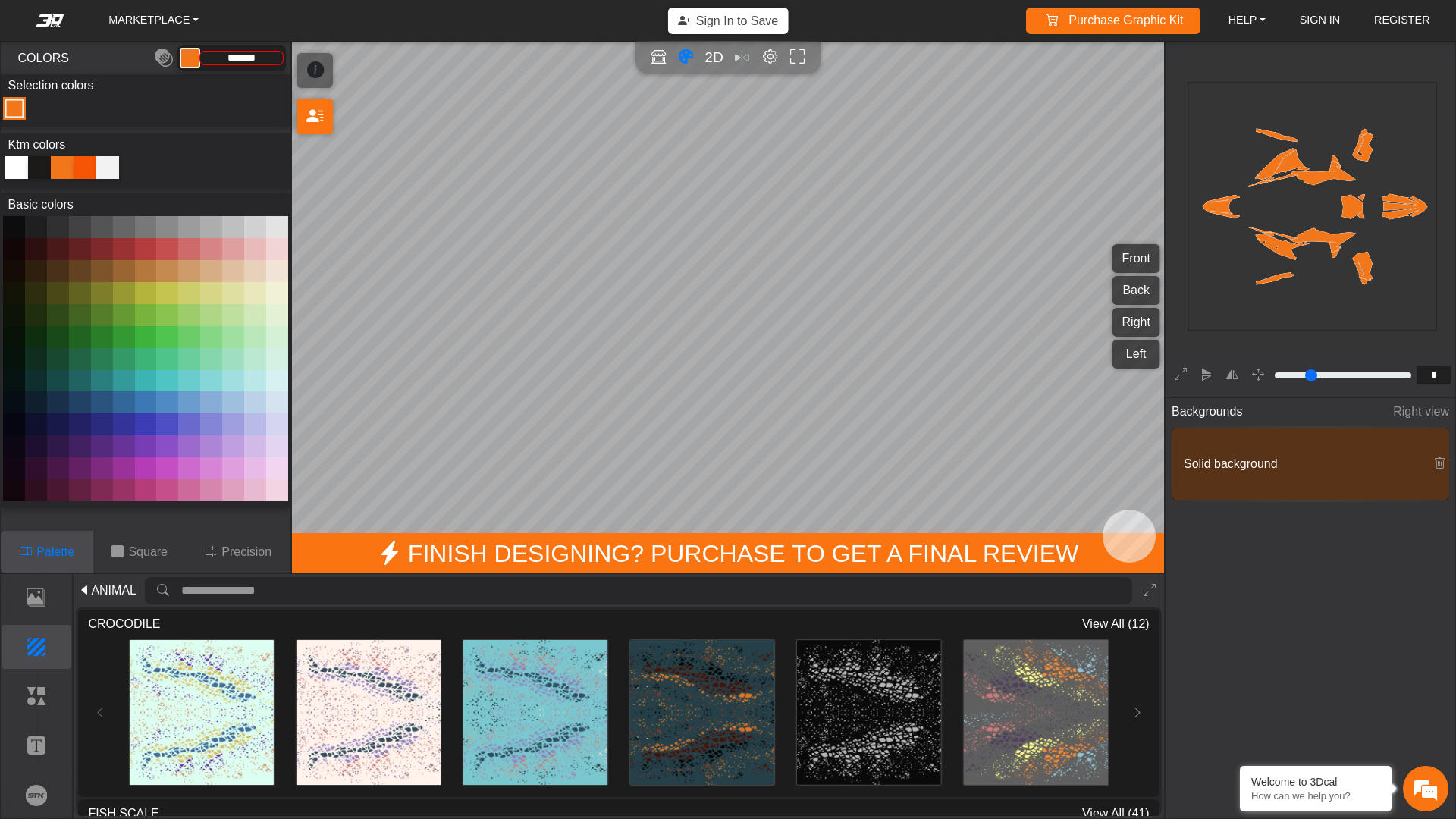
click at [94, 708] on div "Loading... Loading... Loading... Loading... Loading... Loading..." at bounding box center [618, 713] width 1061 height 160
click at [26, 667] on button "Background" at bounding box center [37, 646] width 69 height 43
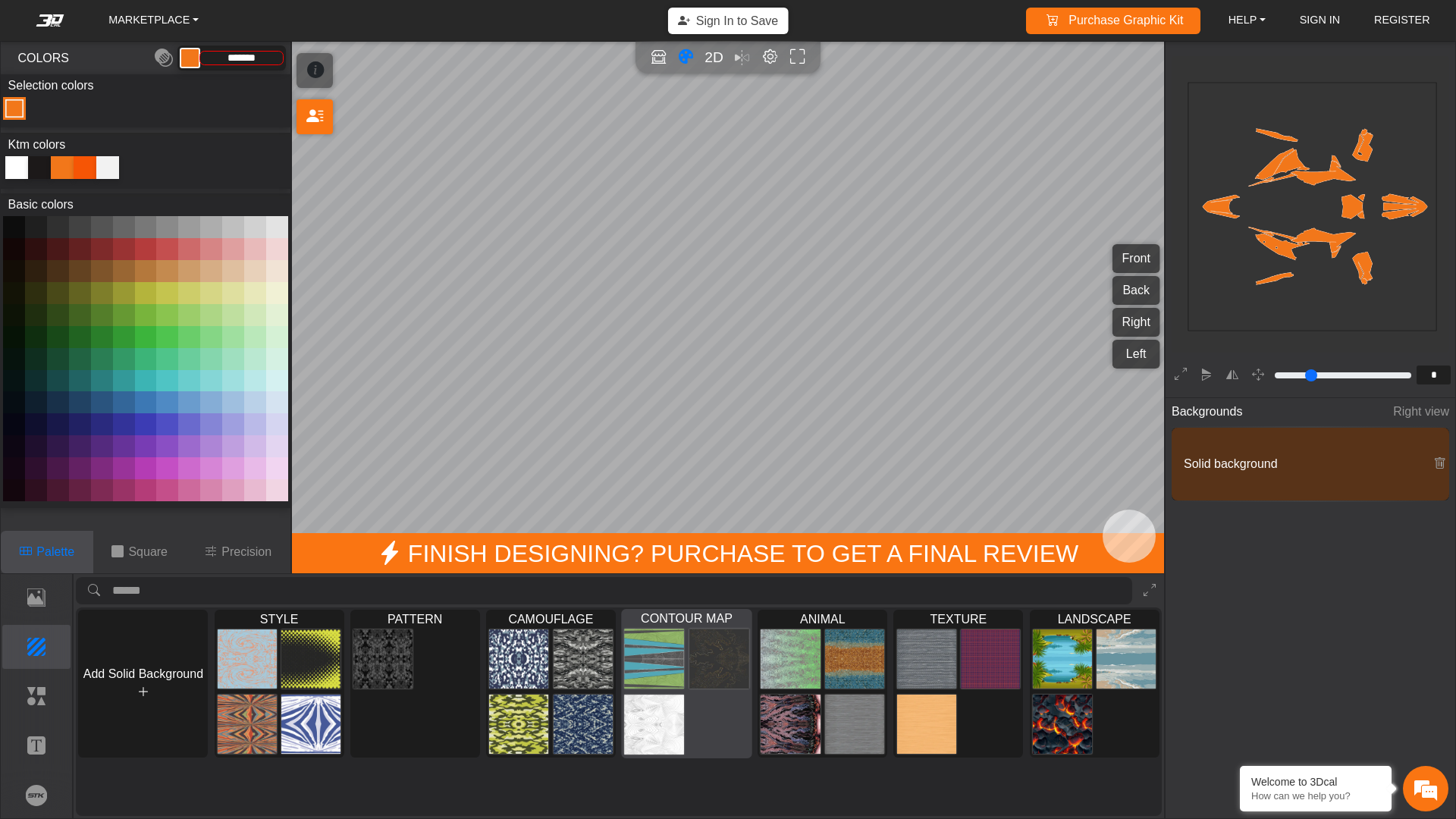
click at [704, 708] on div at bounding box center [687, 691] width 130 height 131
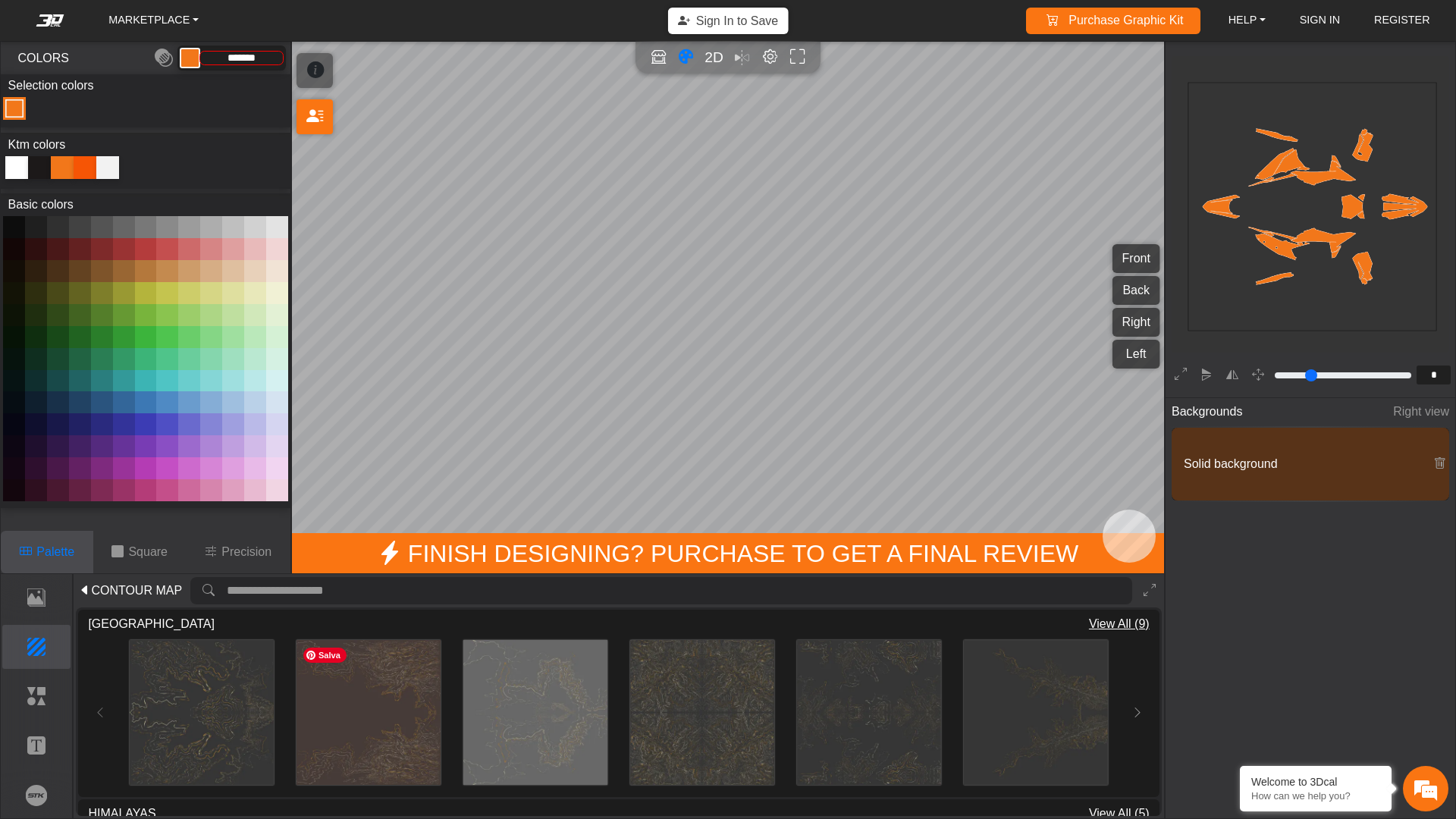
click at [279, 708] on td-workspace-asset-element "Loading..." at bounding box center [202, 713] width 160 height 154
click at [265, 708] on img at bounding box center [202, 712] width 144 height 144
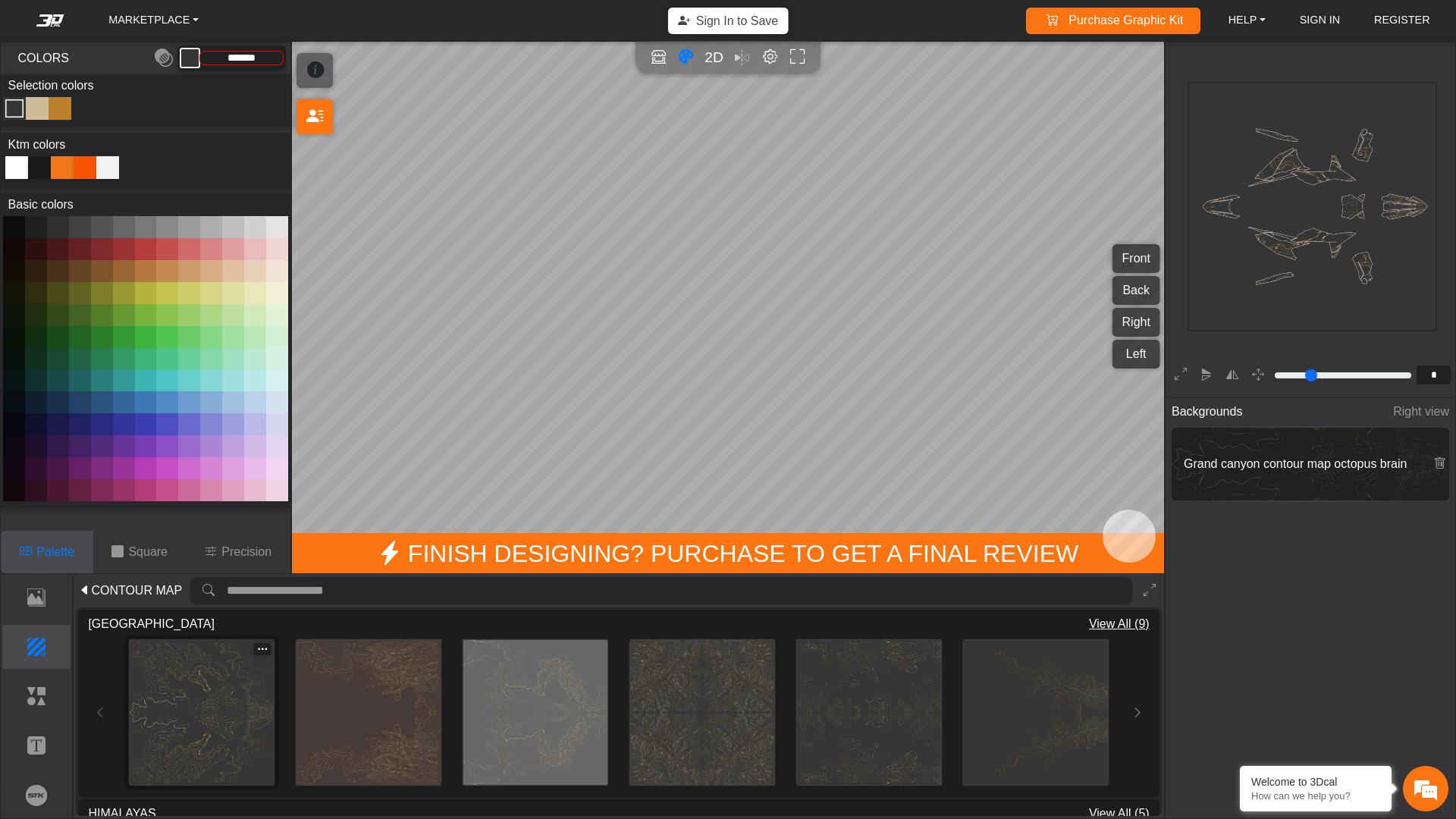
type input "*********"
click at [25, 696] on p "Elements" at bounding box center [37, 697] width 68 height 19
type input "*"
type input "*******"
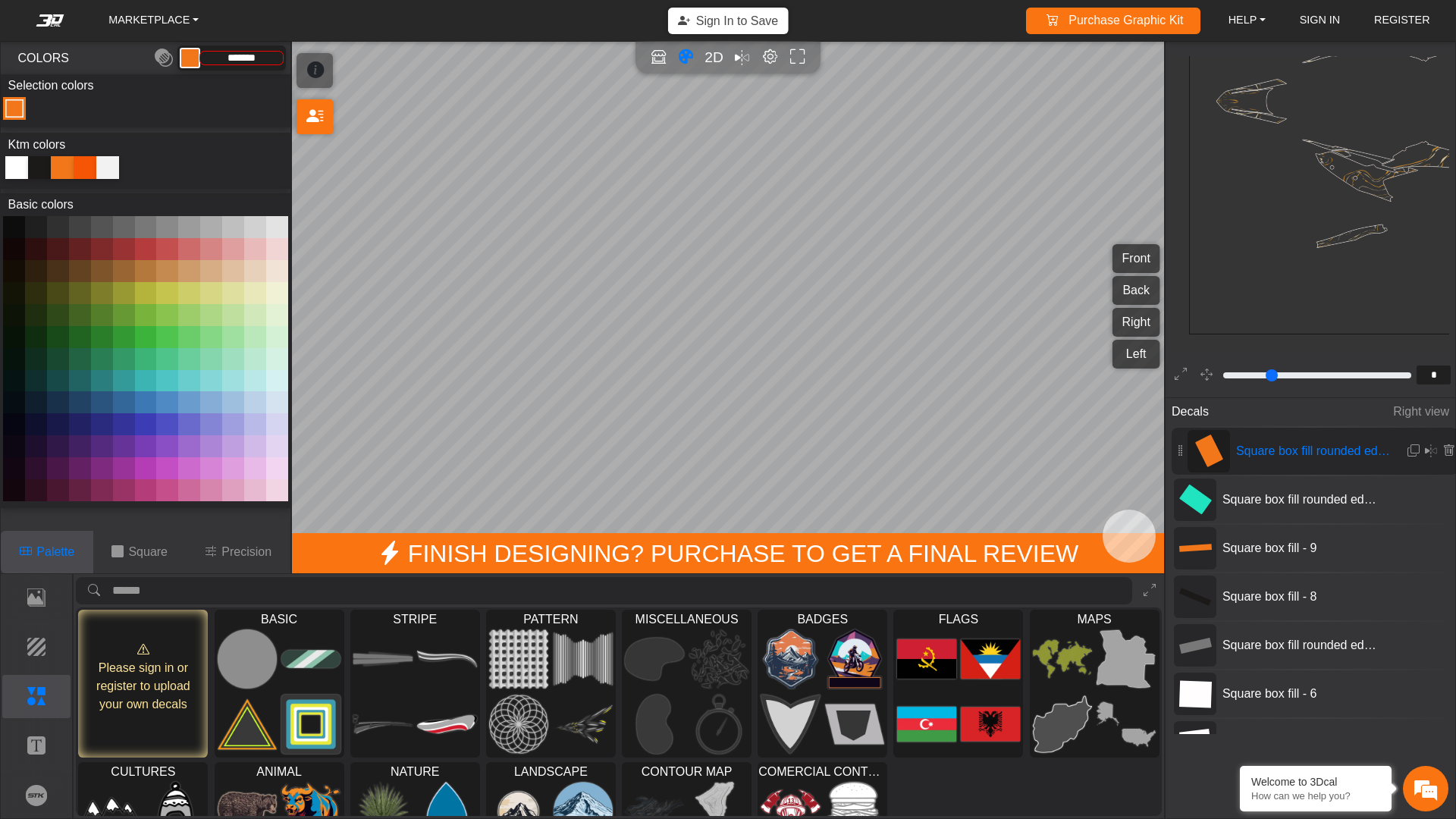
scroll to position [654, 673]
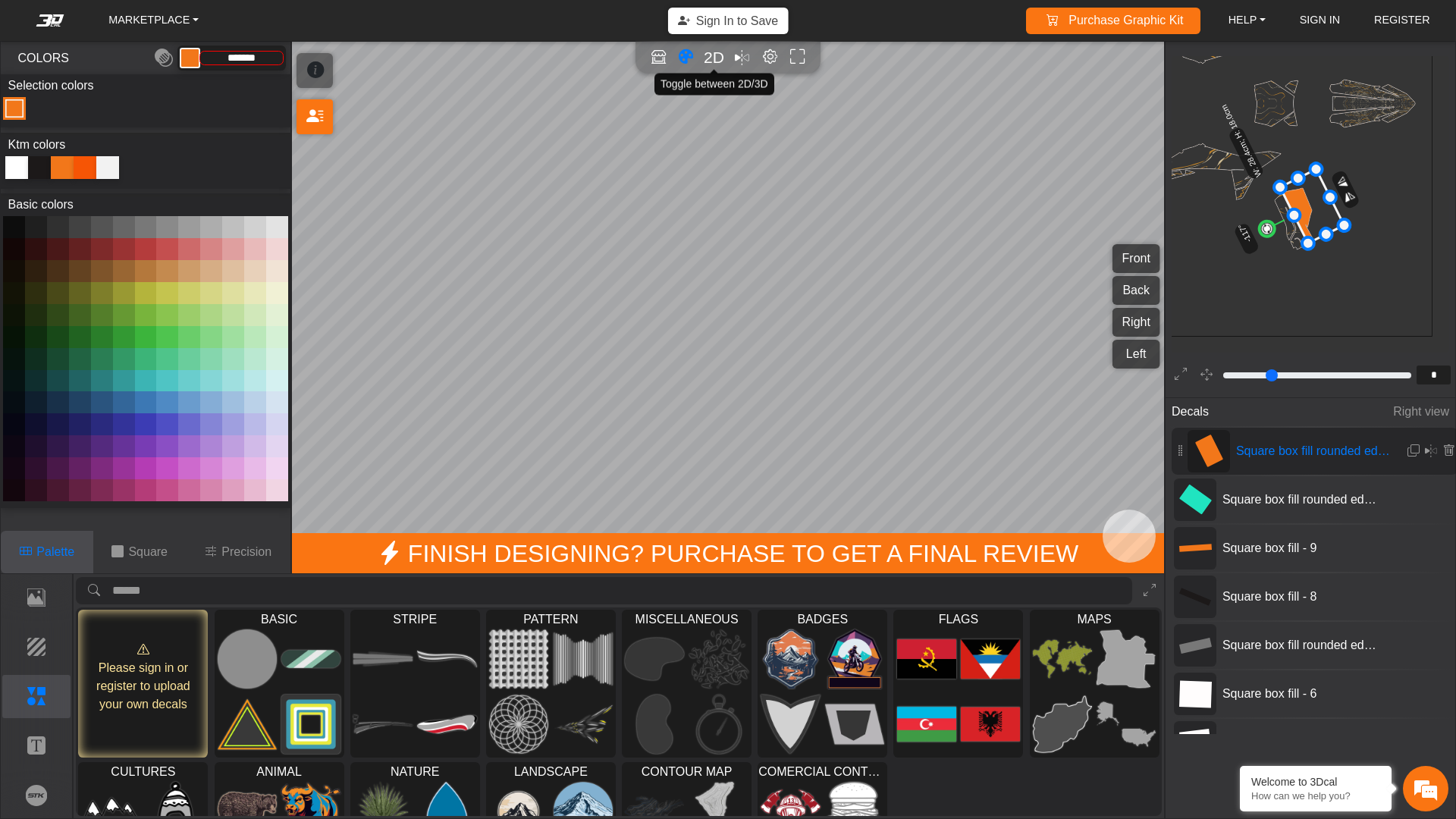
click at [709, 52] on span "2D" at bounding box center [714, 57] width 20 height 18
type input "**"
